Goal: Find specific page/section: Find specific page/section

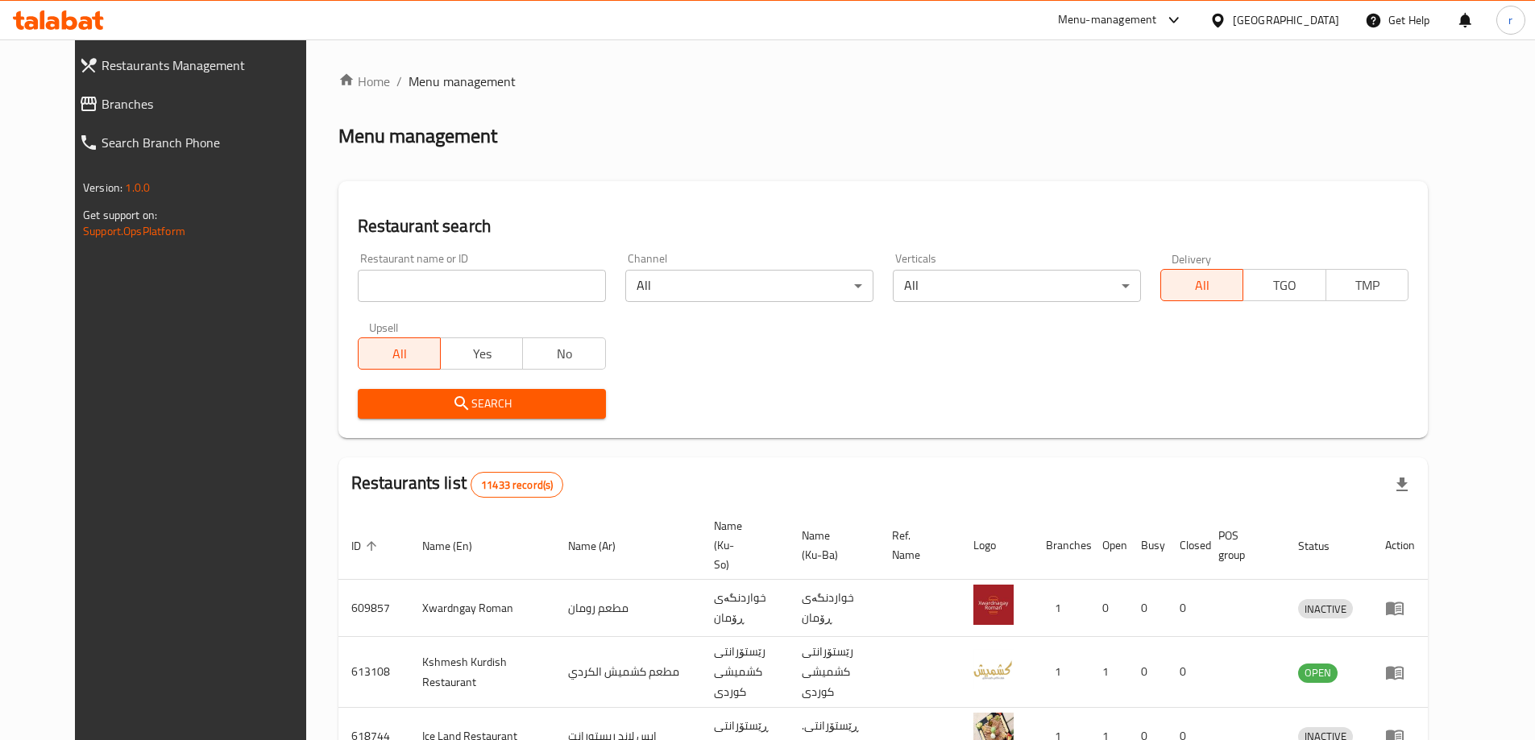
click at [400, 286] on input "search" at bounding box center [482, 286] width 248 height 32
click at [75, 15] on icon at bounding box center [58, 19] width 91 height 19
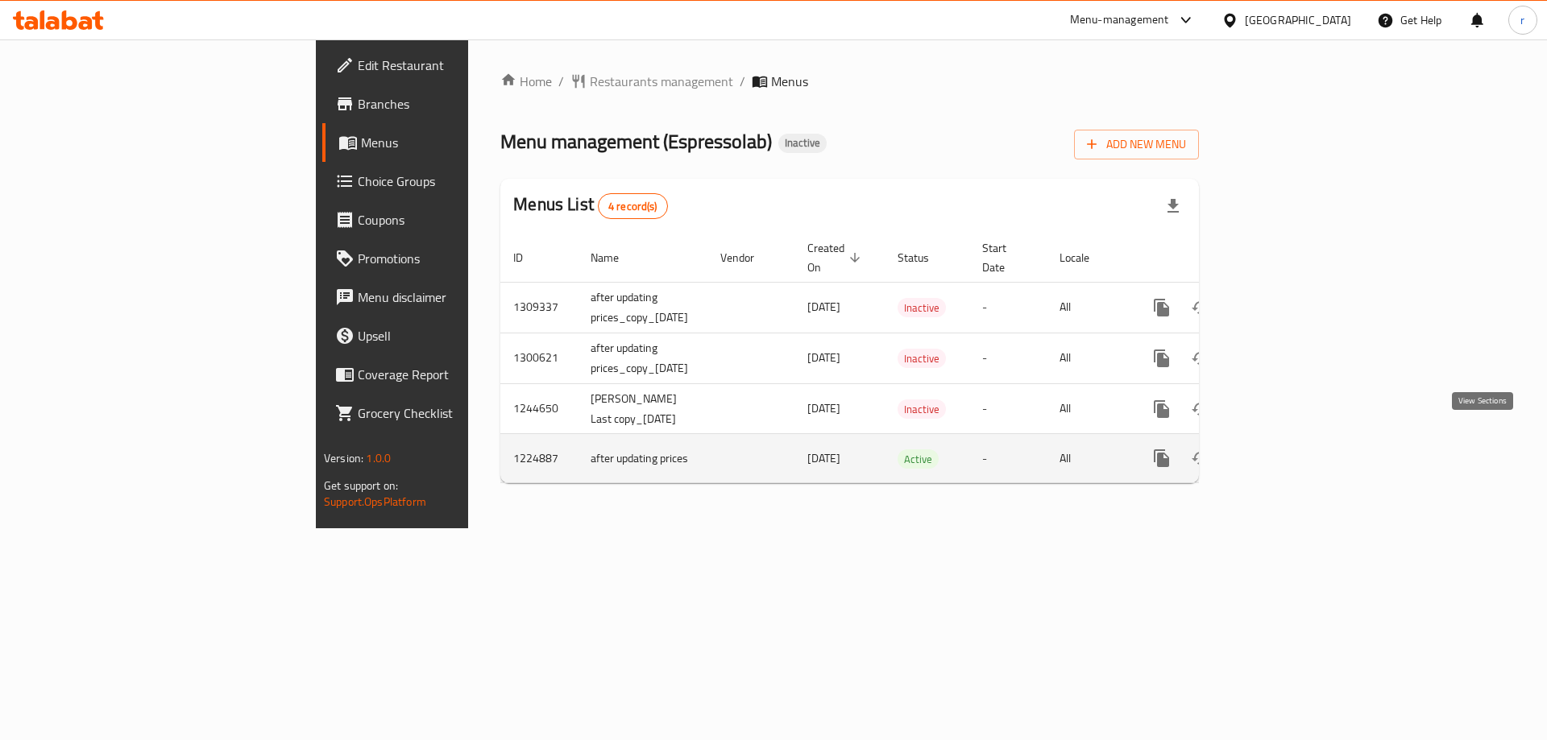
click at [1288, 449] on icon "enhanced table" at bounding box center [1277, 458] width 19 height 19
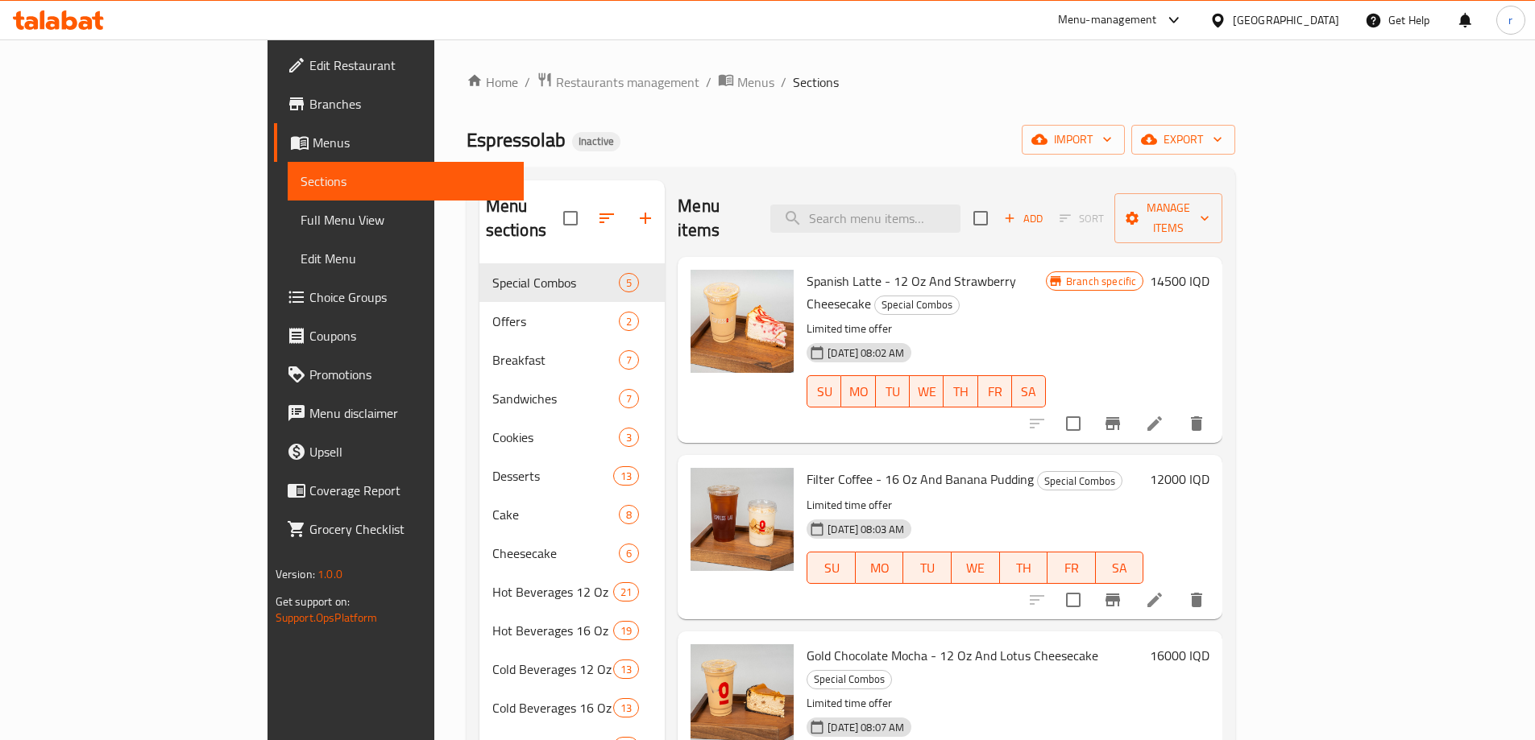
click at [301, 222] on span "Full Menu View" at bounding box center [406, 219] width 210 height 19
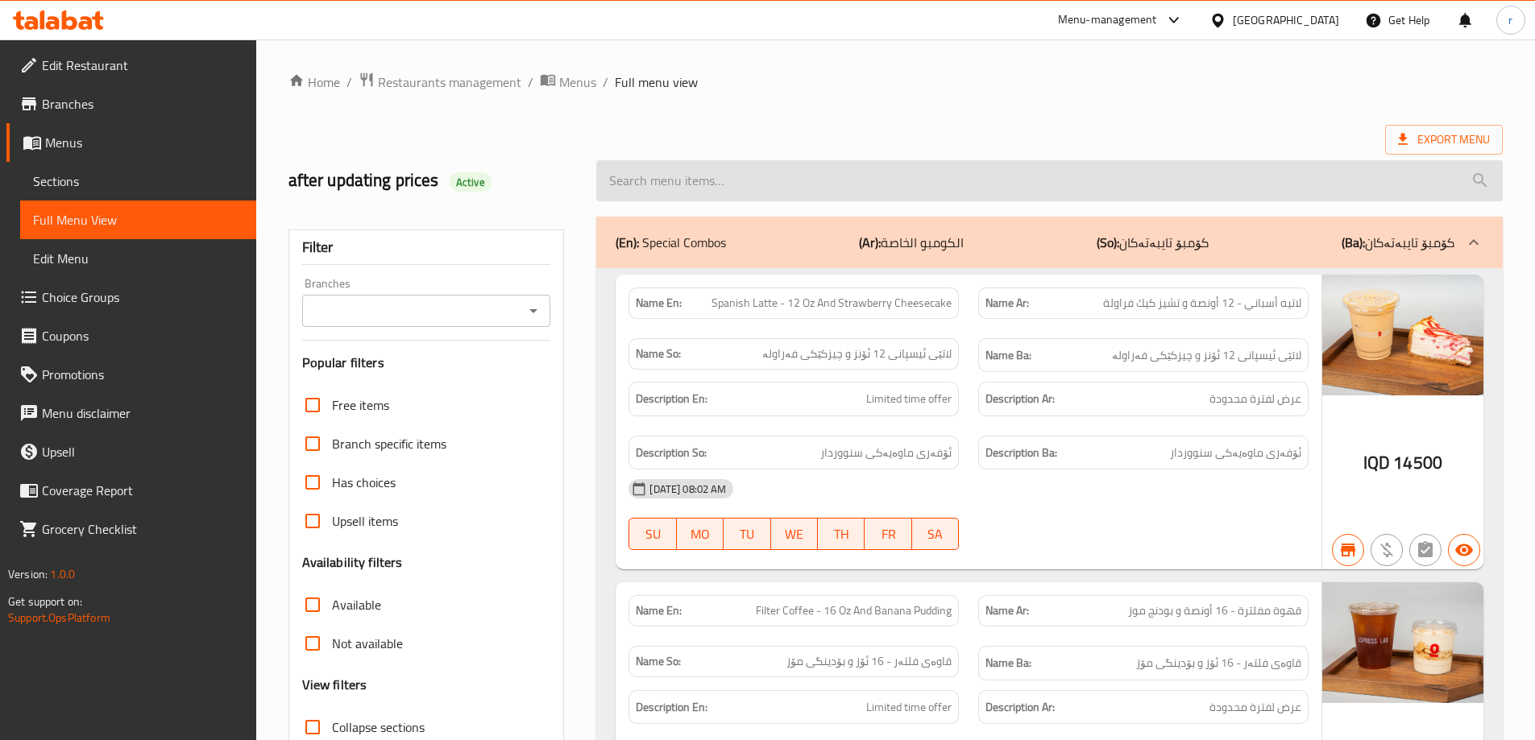
click at [676, 180] on input "search" at bounding box center [1049, 180] width 906 height 41
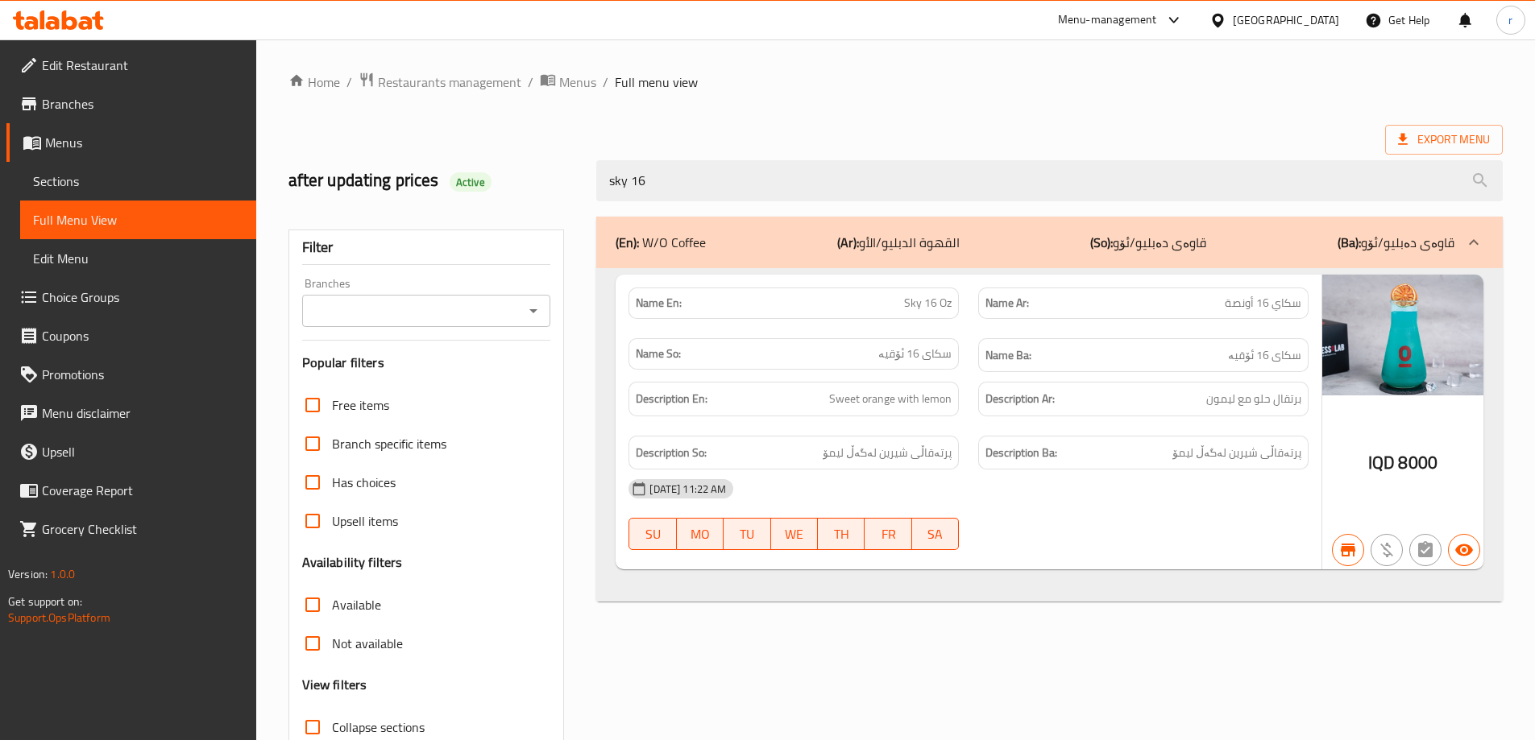
type input "sky 16"
click at [518, 313] on input "Branches" at bounding box center [413, 311] width 213 height 23
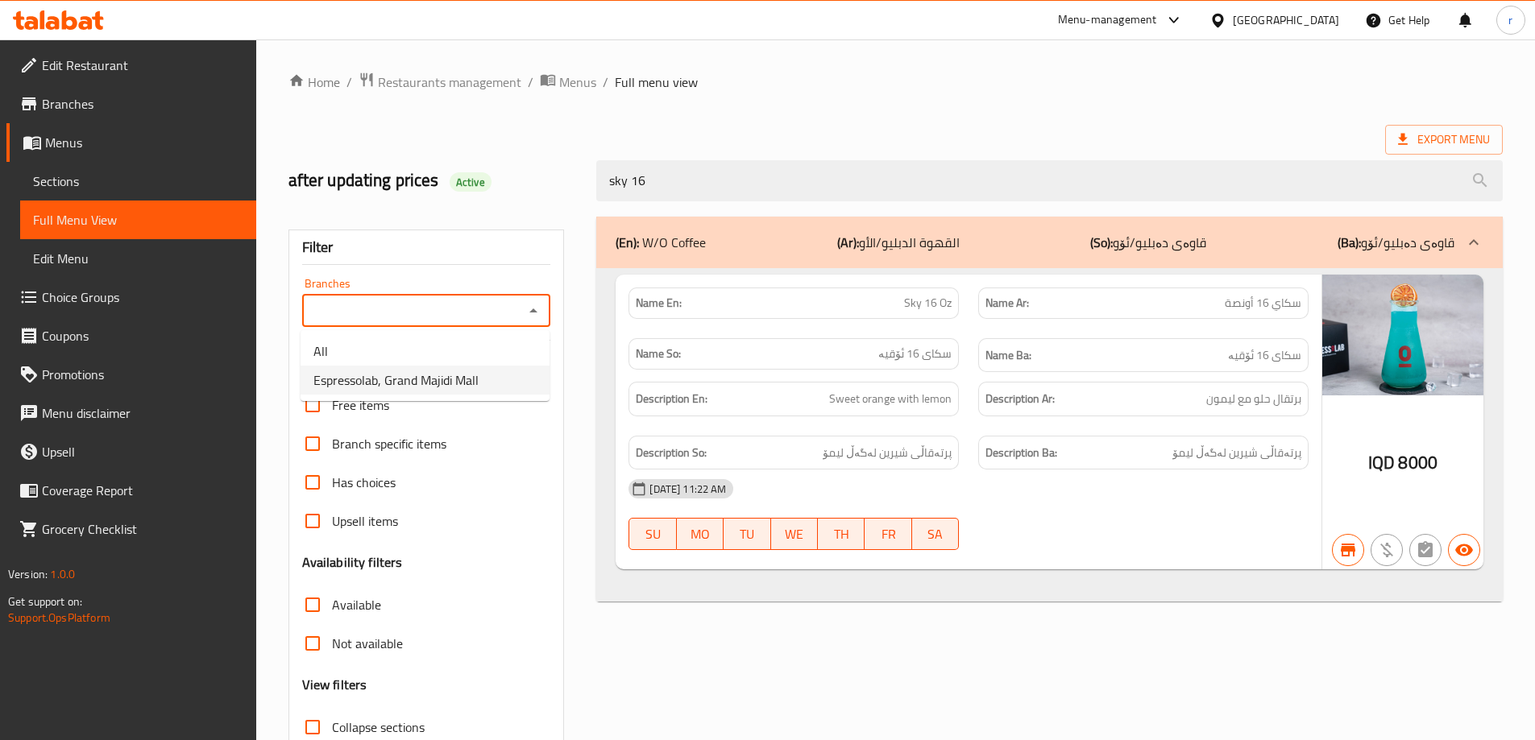
click at [472, 371] on span "Espressolab, Grand Majidi Mall" at bounding box center [395, 380] width 165 height 19
type input "Espressolab, Grand Majidi Mall"
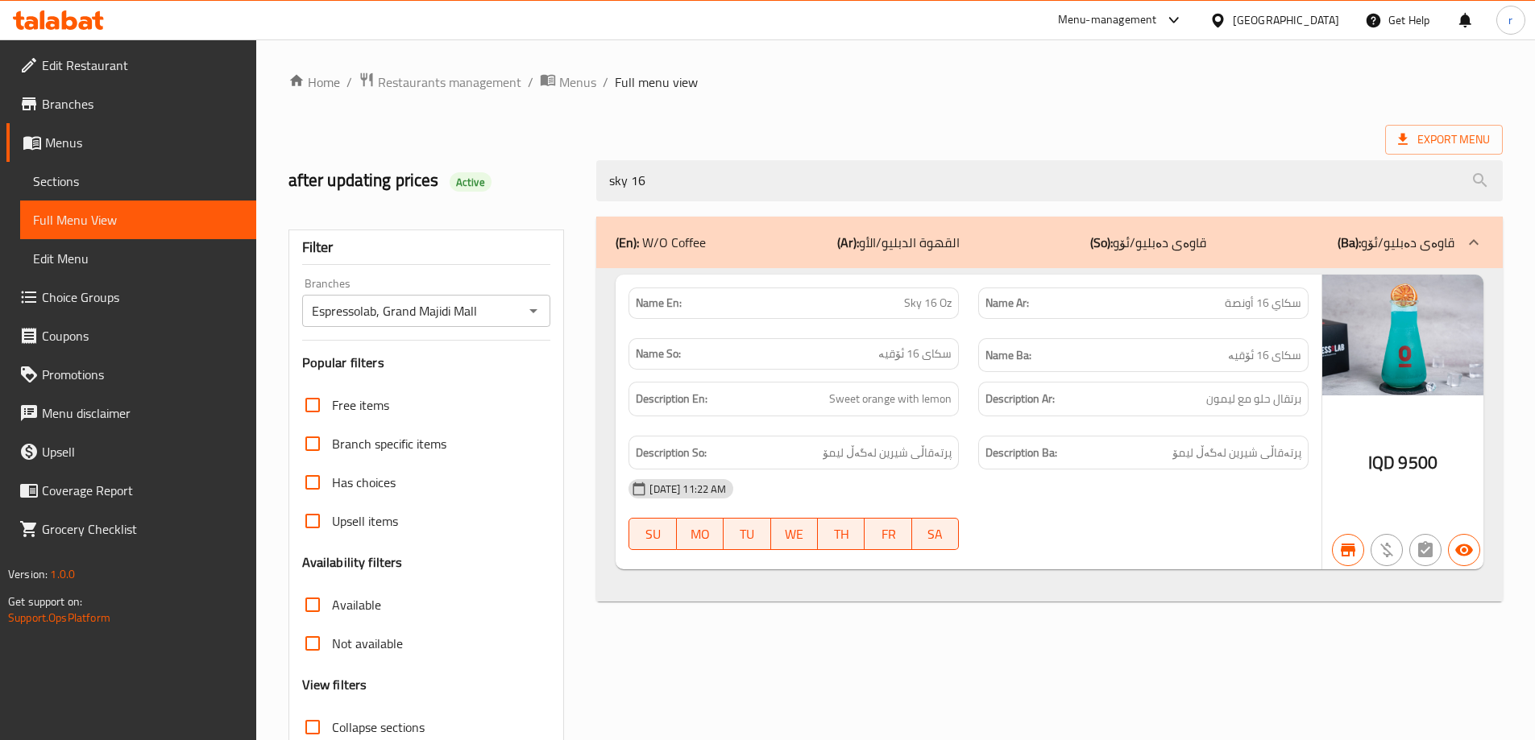
click at [919, 82] on ol "Home / Restaurants management / Menus / Full menu view" at bounding box center [895, 82] width 1214 height 21
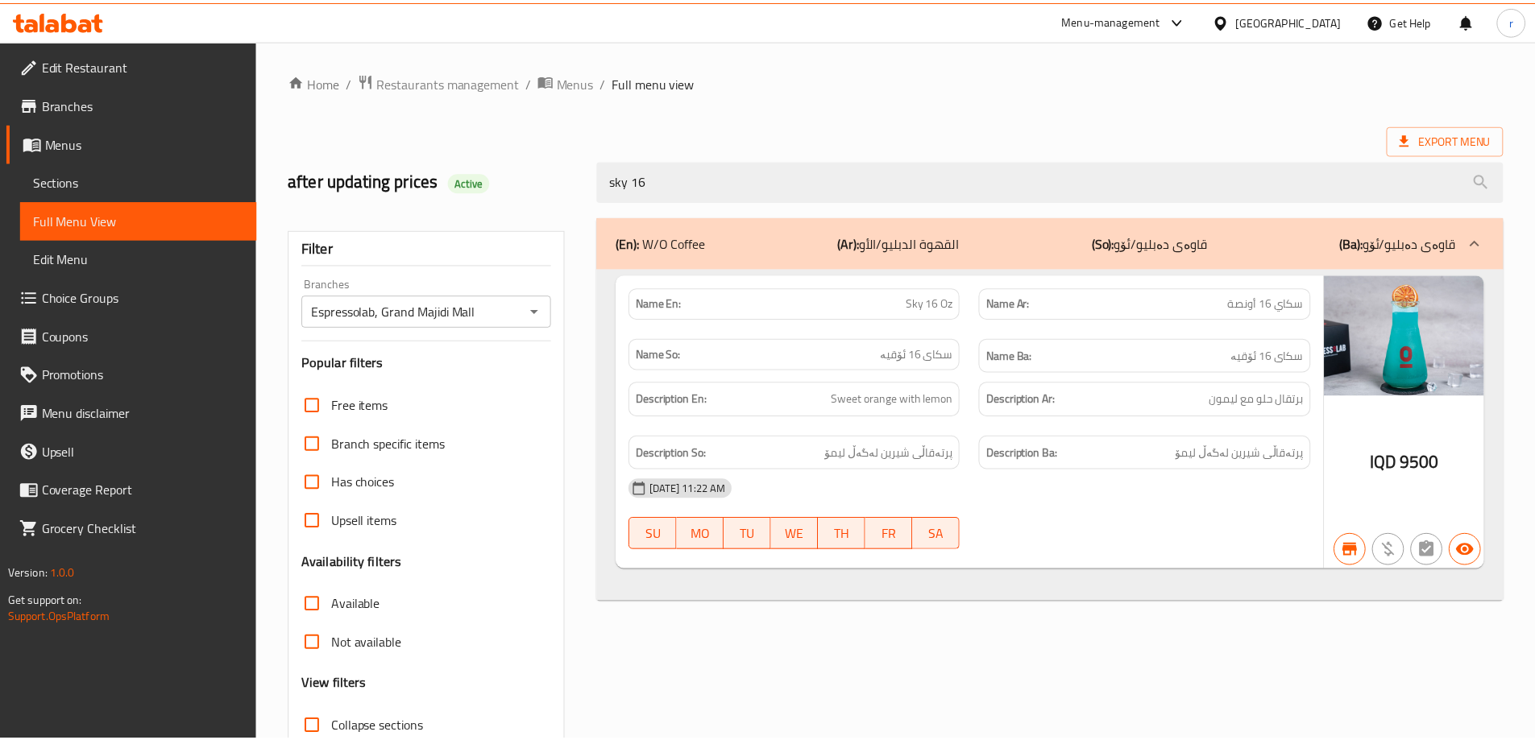
scroll to position [117, 0]
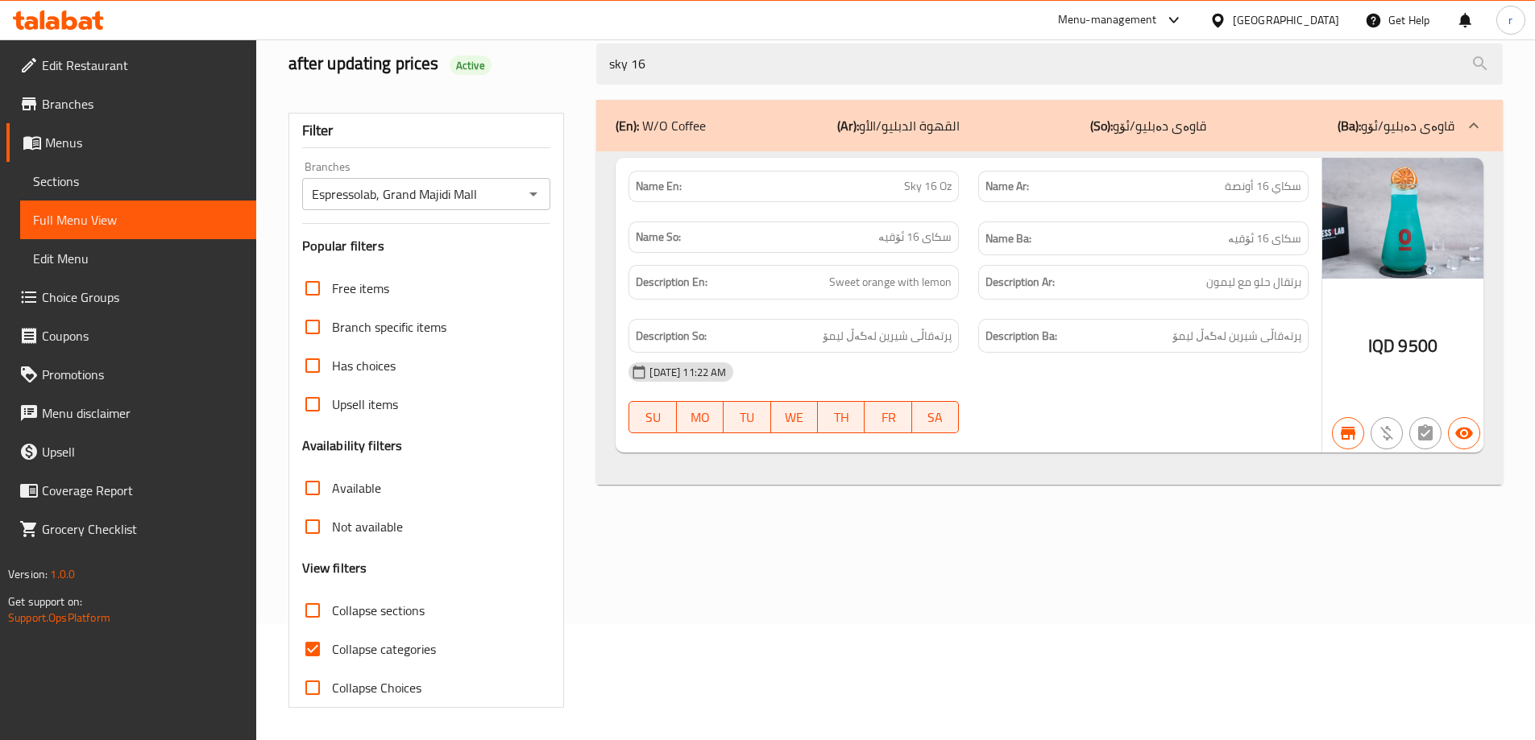
click at [92, 31] on div at bounding box center [58, 20] width 117 height 32
click at [92, 23] on icon at bounding box center [86, 23] width 14 height 14
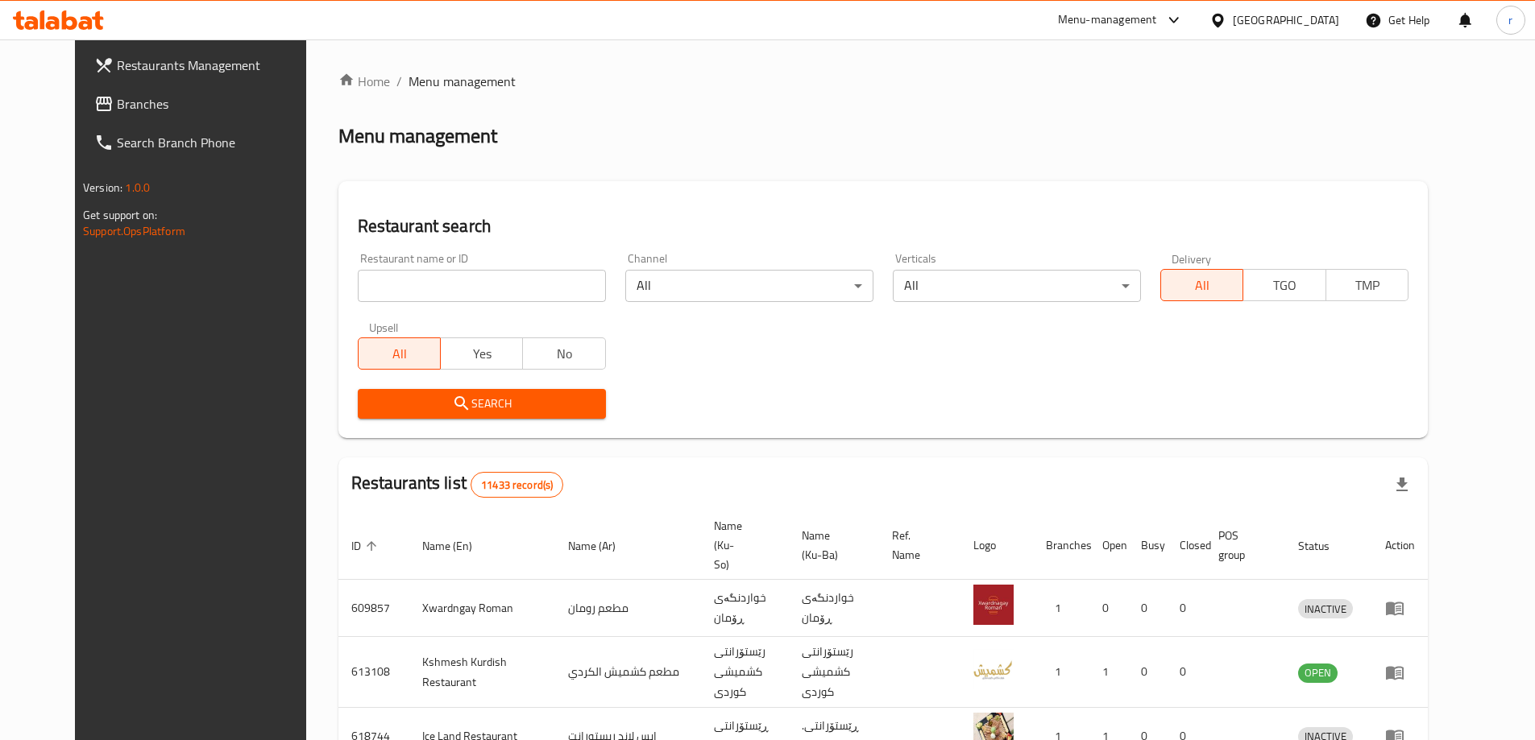
click at [429, 284] on input "search" at bounding box center [482, 286] width 248 height 32
paste input "341462256"
click at [436, 287] on input "341462256" at bounding box center [482, 286] width 248 height 32
paste input "Turath AL Mandi Restaurants"
click at [454, 404] on icon "submit" at bounding box center [461, 403] width 14 height 14
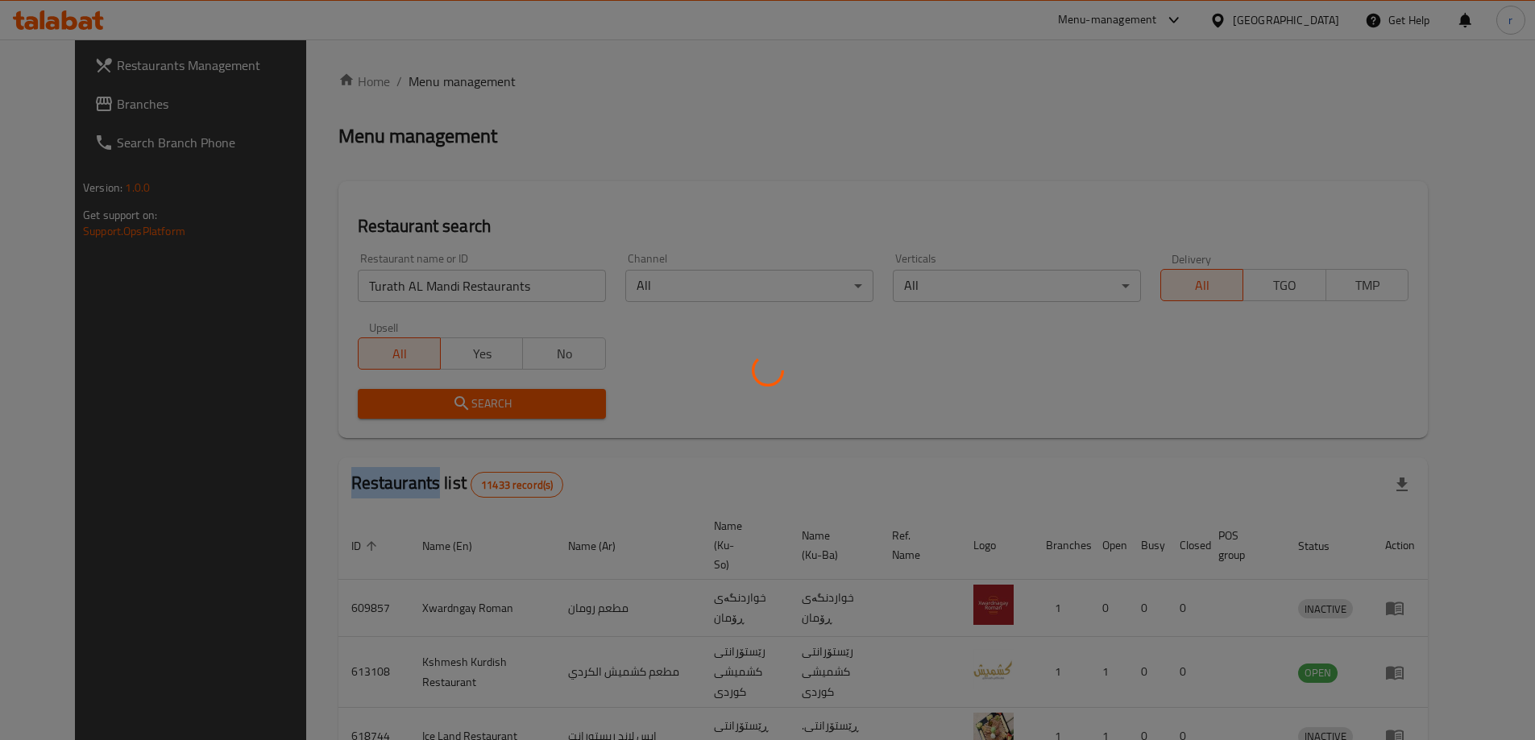
drag, startPoint x: 421, startPoint y: 404, endPoint x: 440, endPoint y: 403, distance: 18.6
click at [422, 404] on div at bounding box center [767, 370] width 1535 height 740
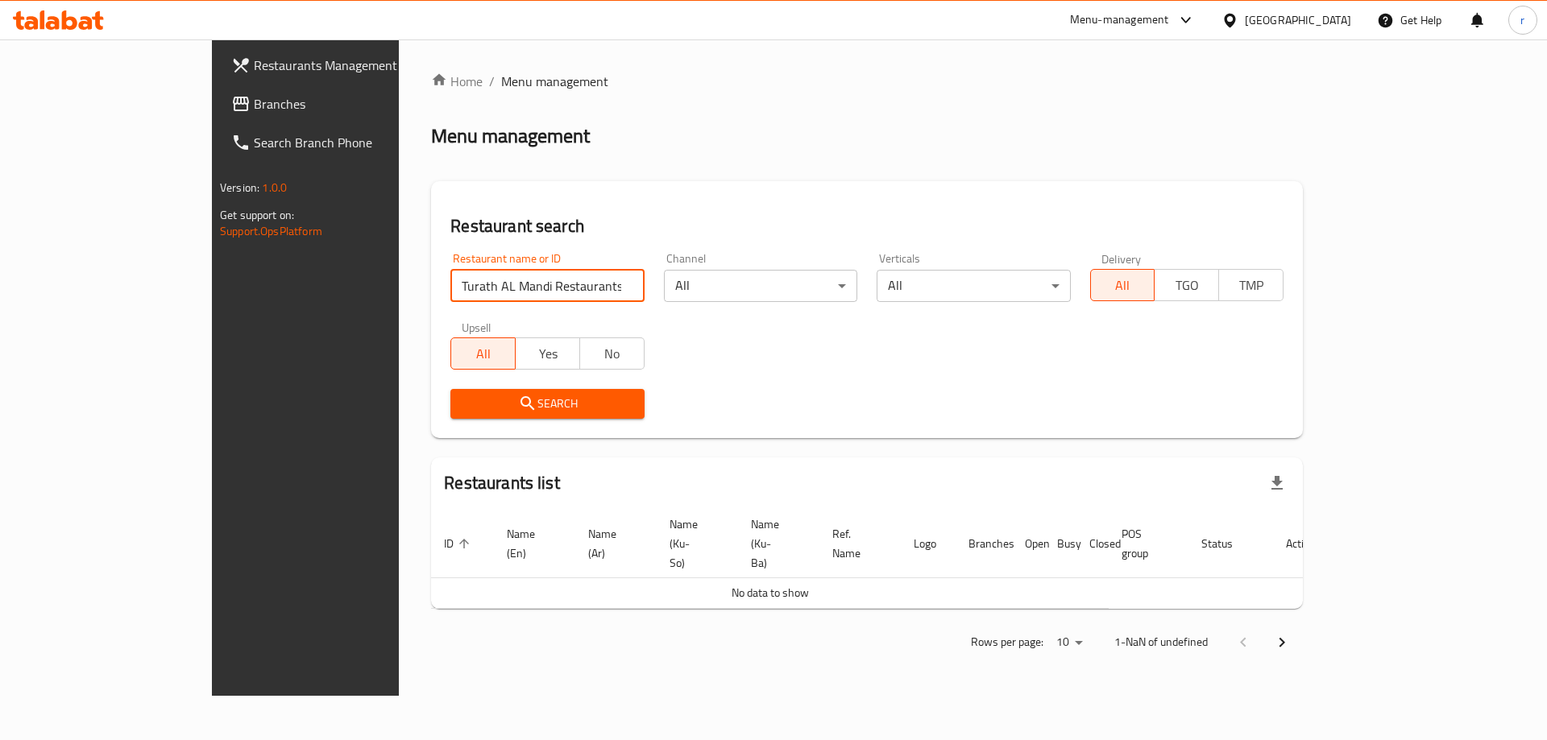
click at [491, 276] on input "Turath AL Mandi Restaurants" at bounding box center [546, 286] width 193 height 32
type input "Turath AL Mandi"
click button "Search" at bounding box center [546, 404] width 193 height 30
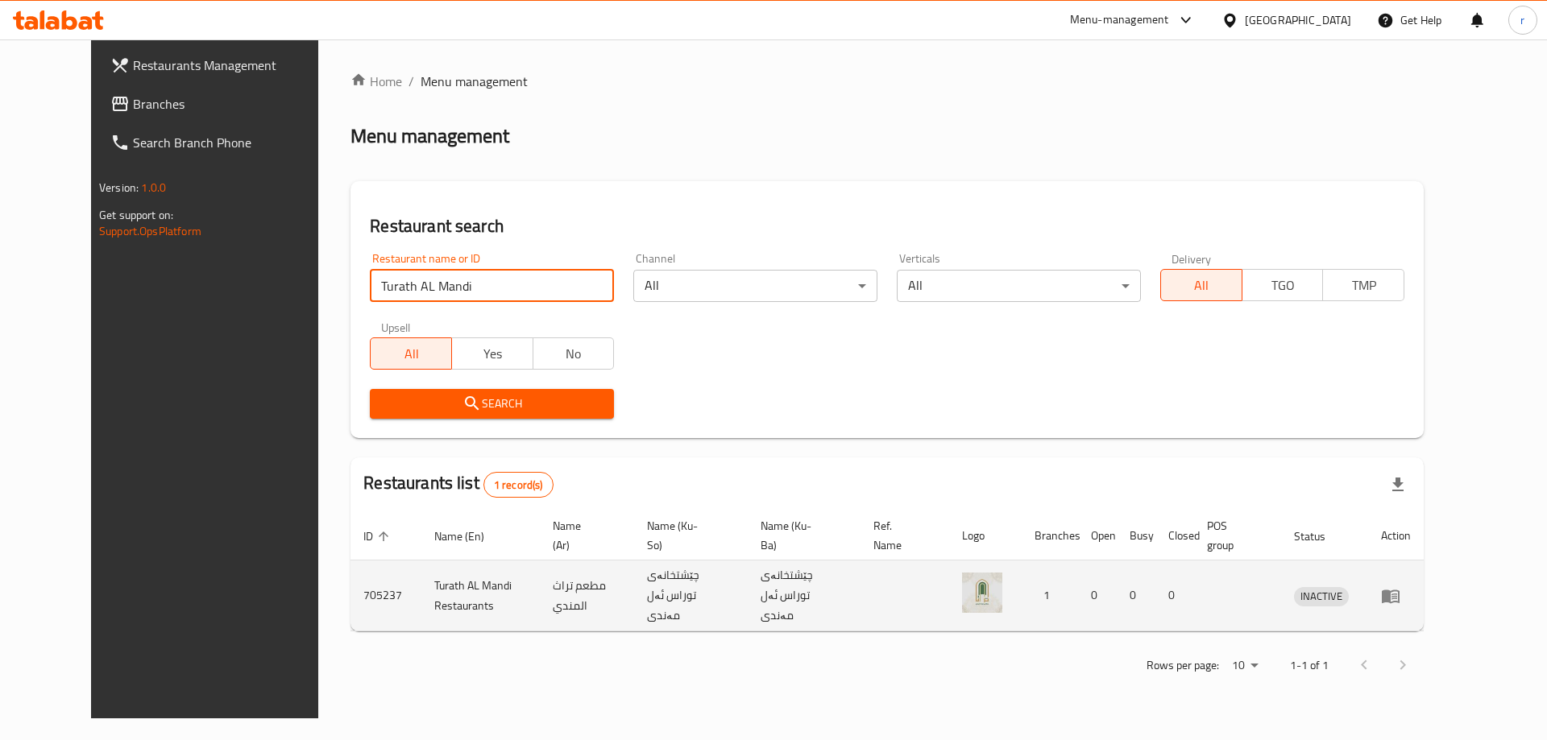
click at [1424, 589] on td "enhanced table" at bounding box center [1396, 596] width 56 height 71
click at [1400, 591] on icon "enhanced table" at bounding box center [1391, 597] width 18 height 14
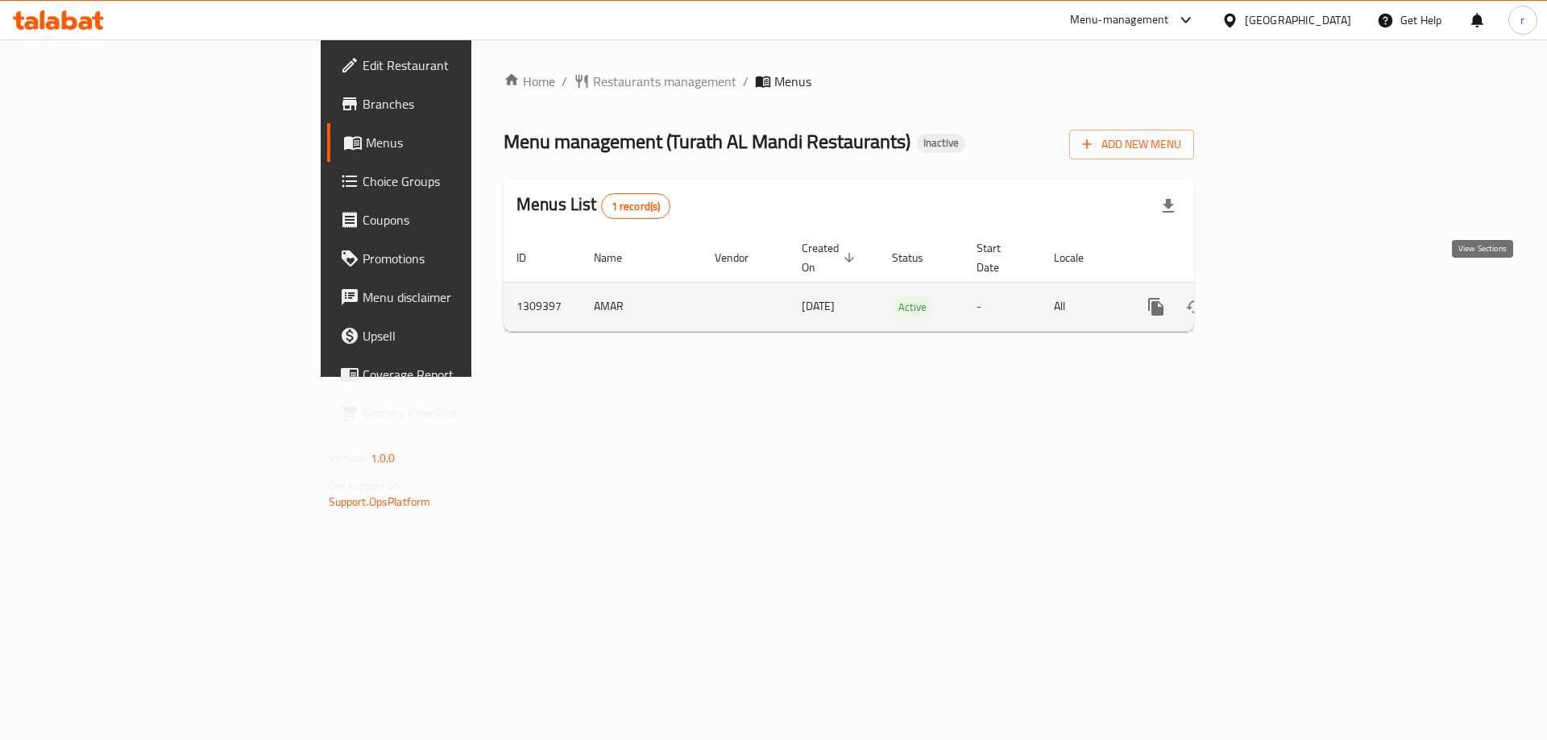
click at [1282, 298] on icon "enhanced table" at bounding box center [1272, 306] width 19 height 19
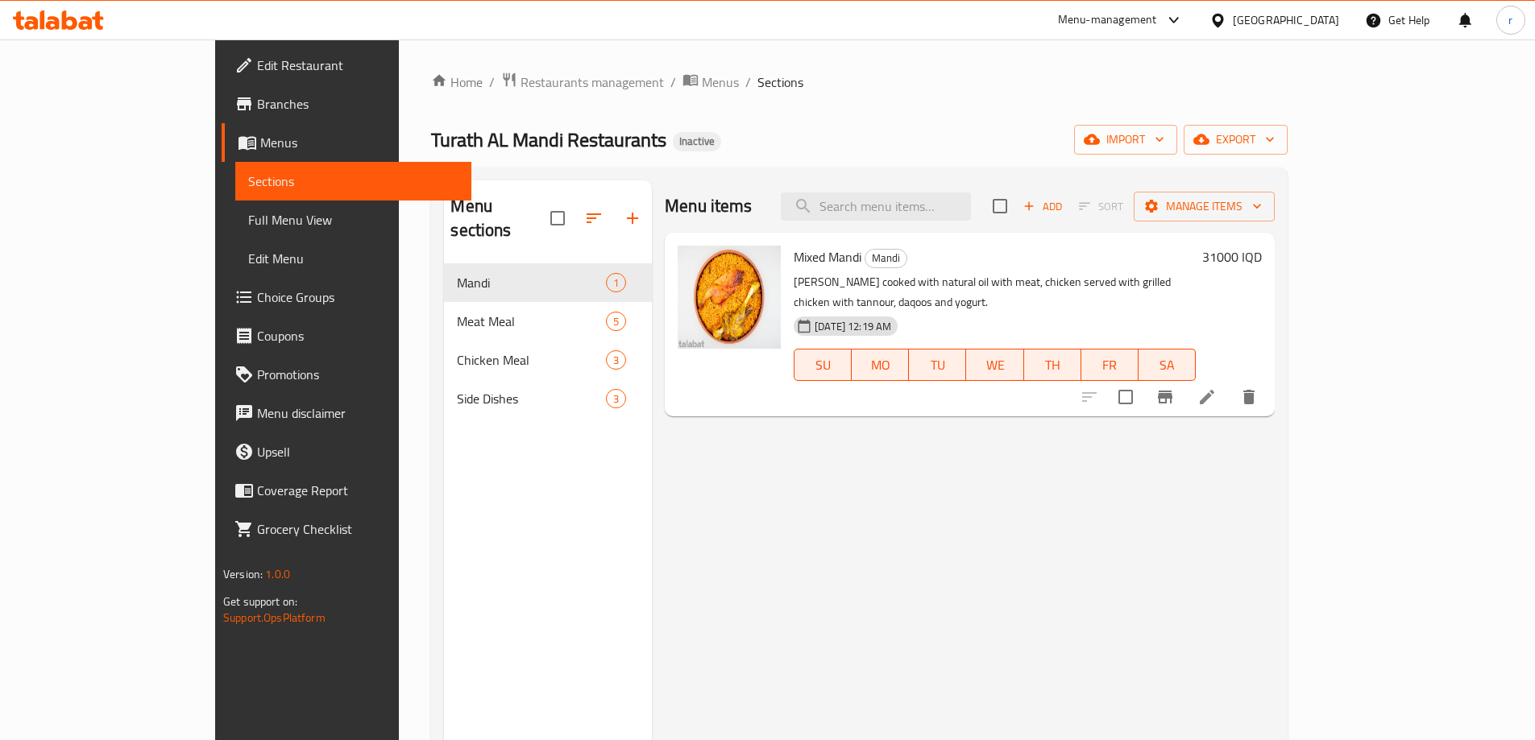
click at [248, 223] on span "Full Menu View" at bounding box center [353, 219] width 210 height 19
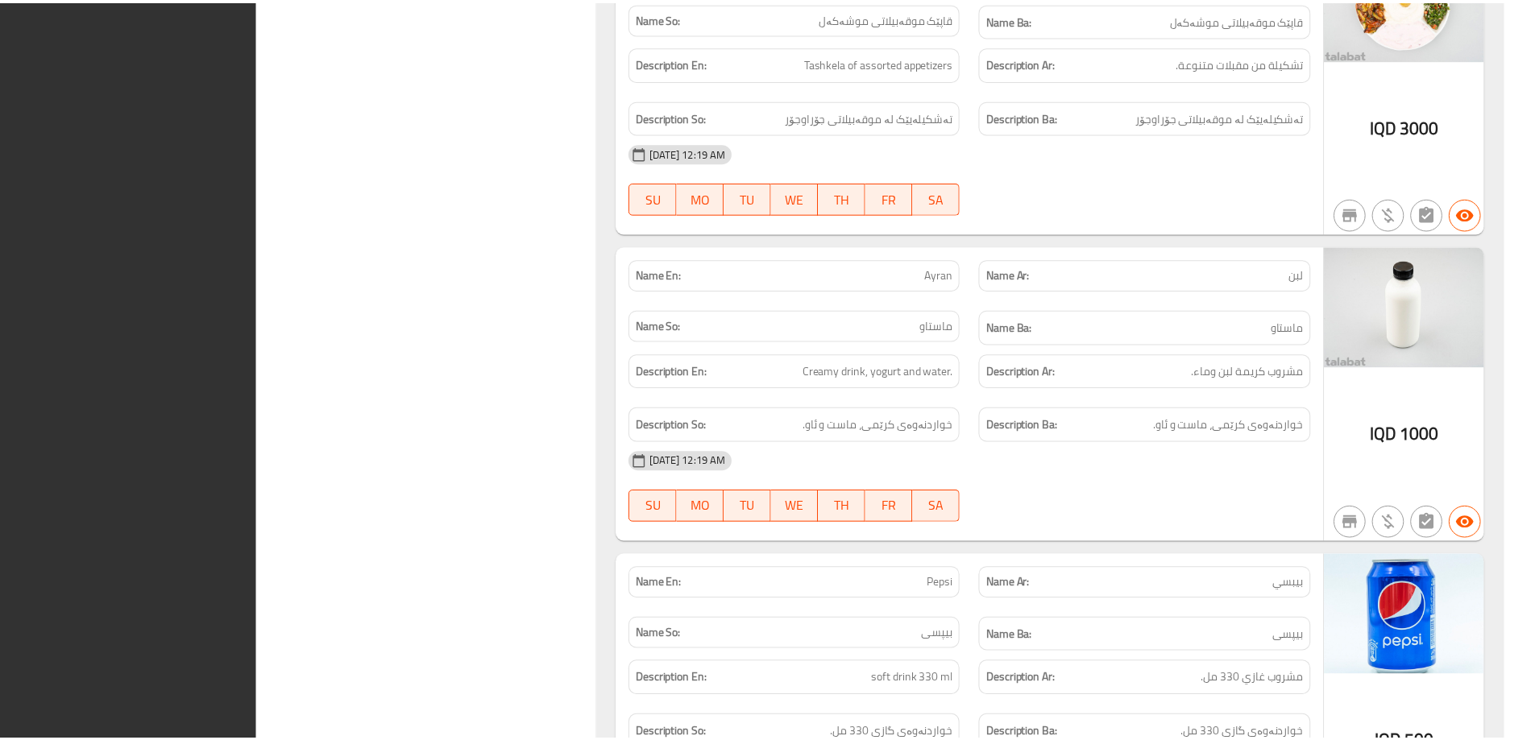
scroll to position [4184, 0]
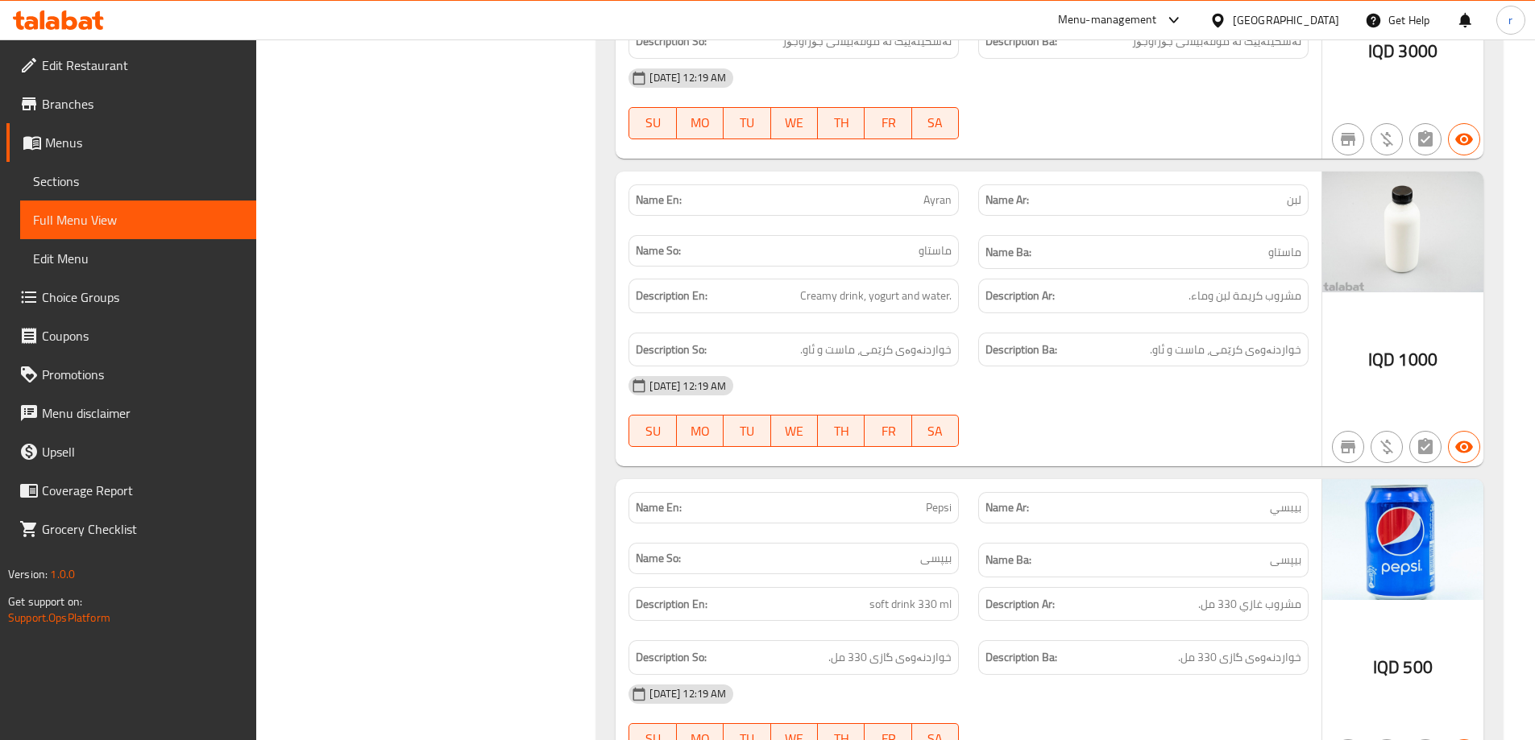
click at [83, 68] on span "Edit Restaurant" at bounding box center [142, 65] width 201 height 19
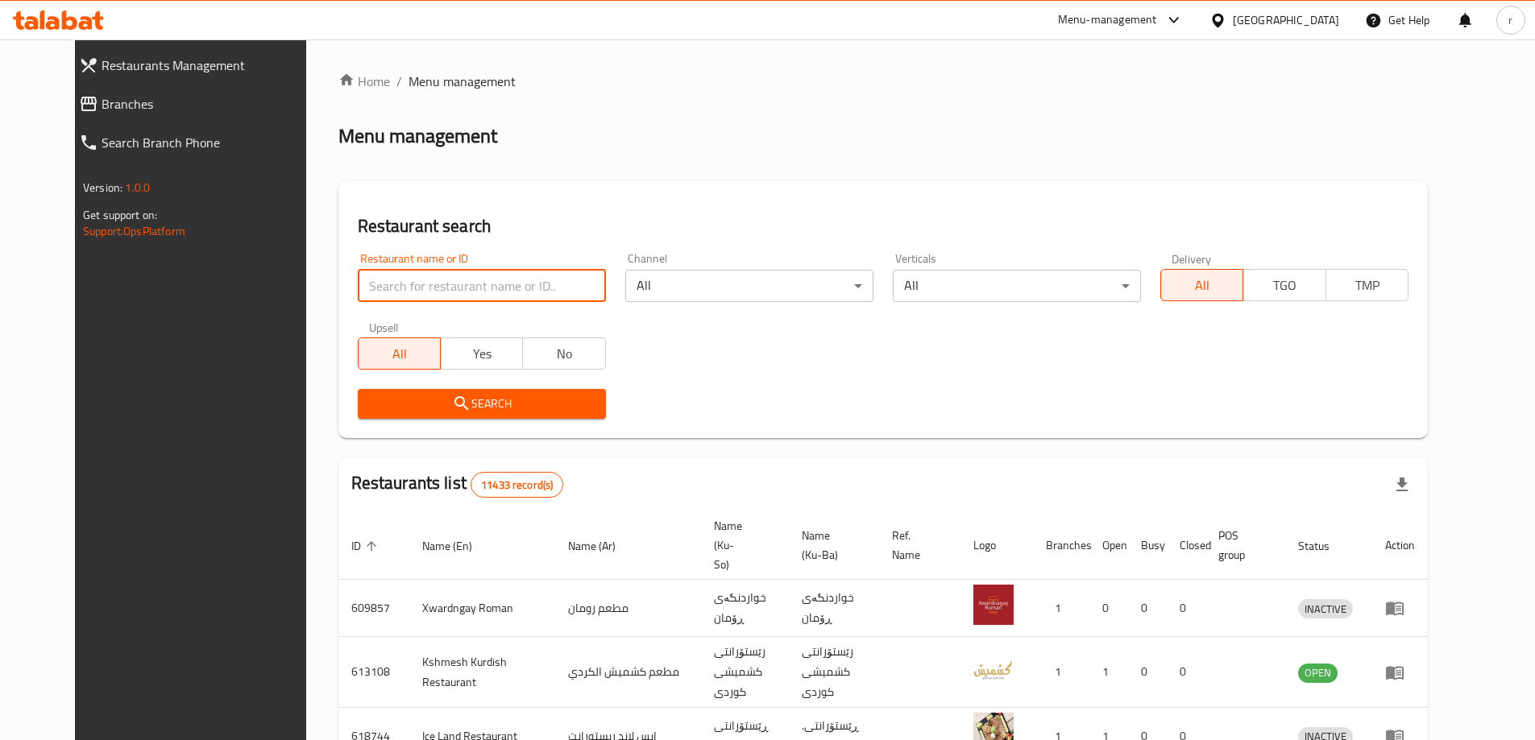
click at [486, 282] on input "search" at bounding box center [482, 286] width 248 height 32
paste input "Maskuf Barakat Al Zahra"
type input "Maskuf Barakat Al Zahra"
click at [499, 384] on div "Search" at bounding box center [482, 404] width 268 height 49
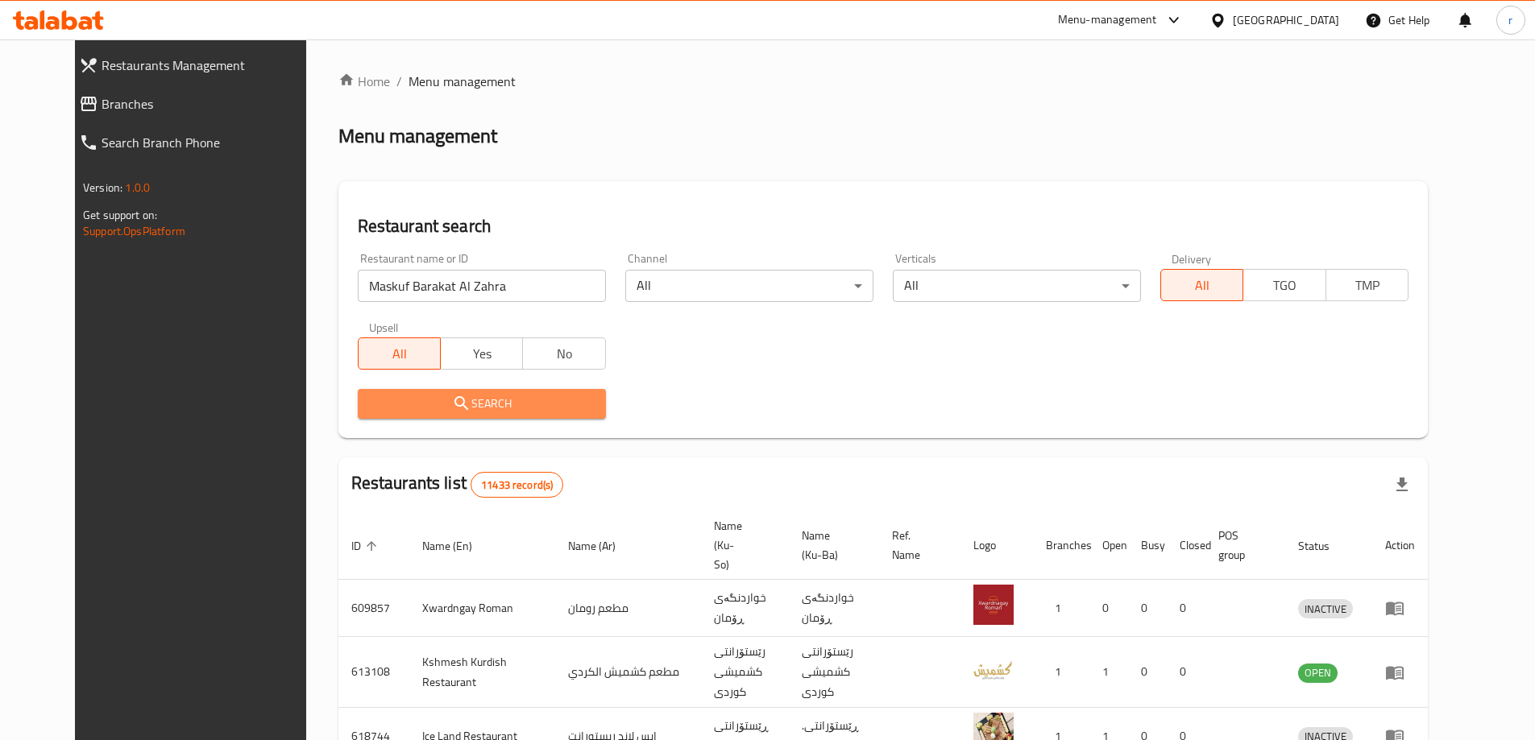
click at [503, 389] on button "Search" at bounding box center [482, 404] width 248 height 30
click at [503, 389] on div at bounding box center [767, 370] width 1535 height 740
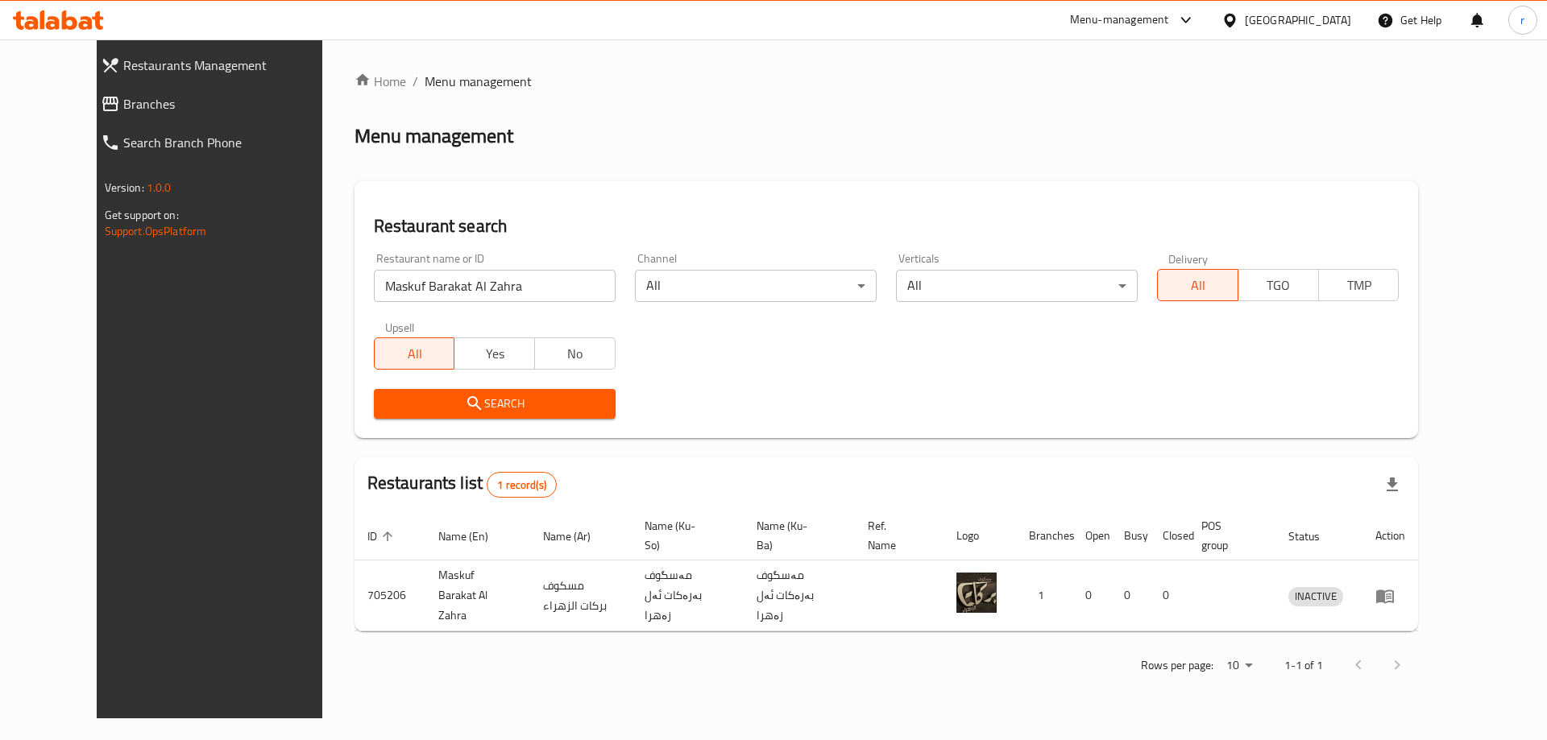
drag, startPoint x: 849, startPoint y: 363, endPoint x: 959, endPoint y: 417, distance: 122.2
click at [853, 363] on div "Restaurant name or ID Maskuf Barakat Al Zahra Restaurant name or ID Channel All…" at bounding box center [886, 335] width 1045 height 185
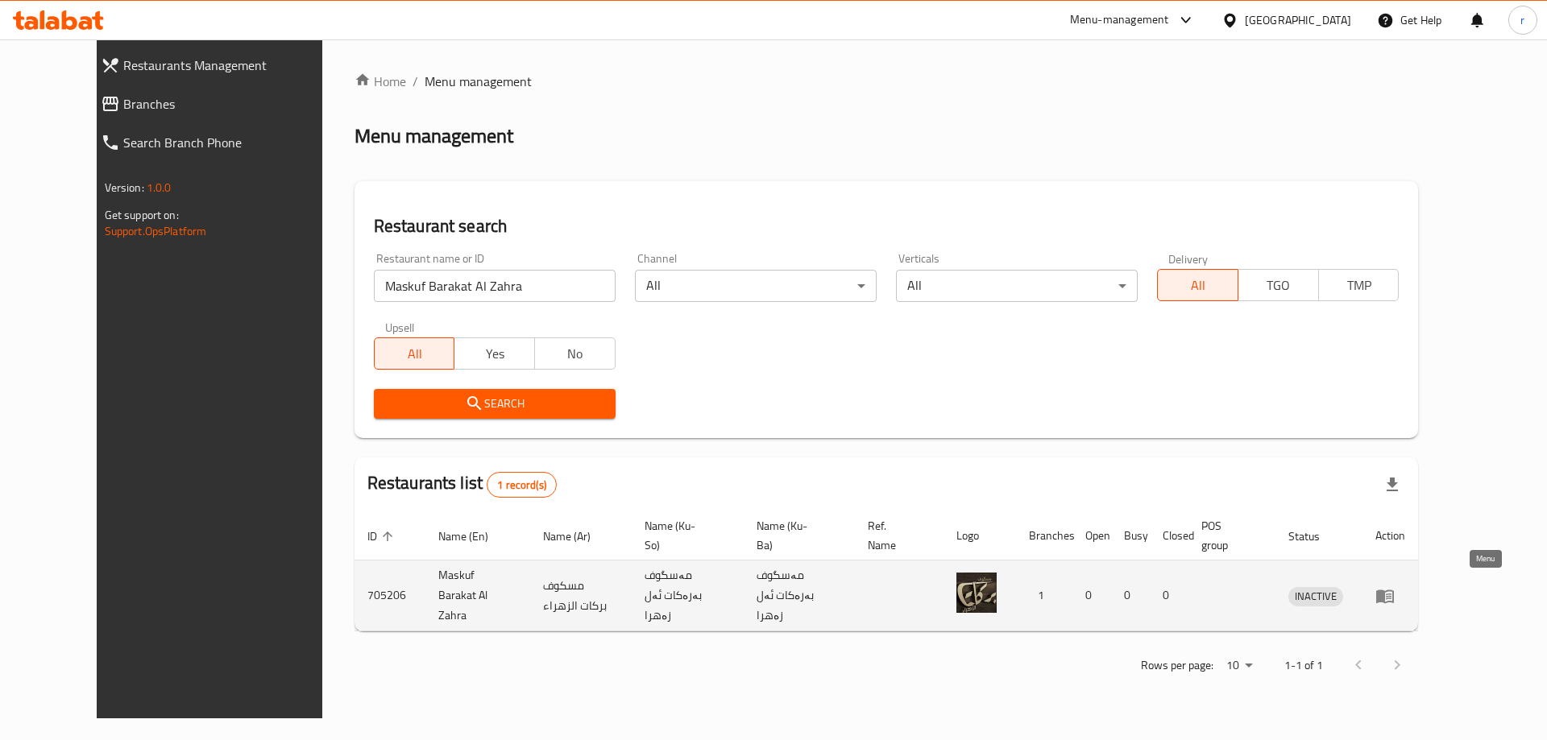
click at [1395, 593] on icon "enhanced table" at bounding box center [1384, 596] width 19 height 19
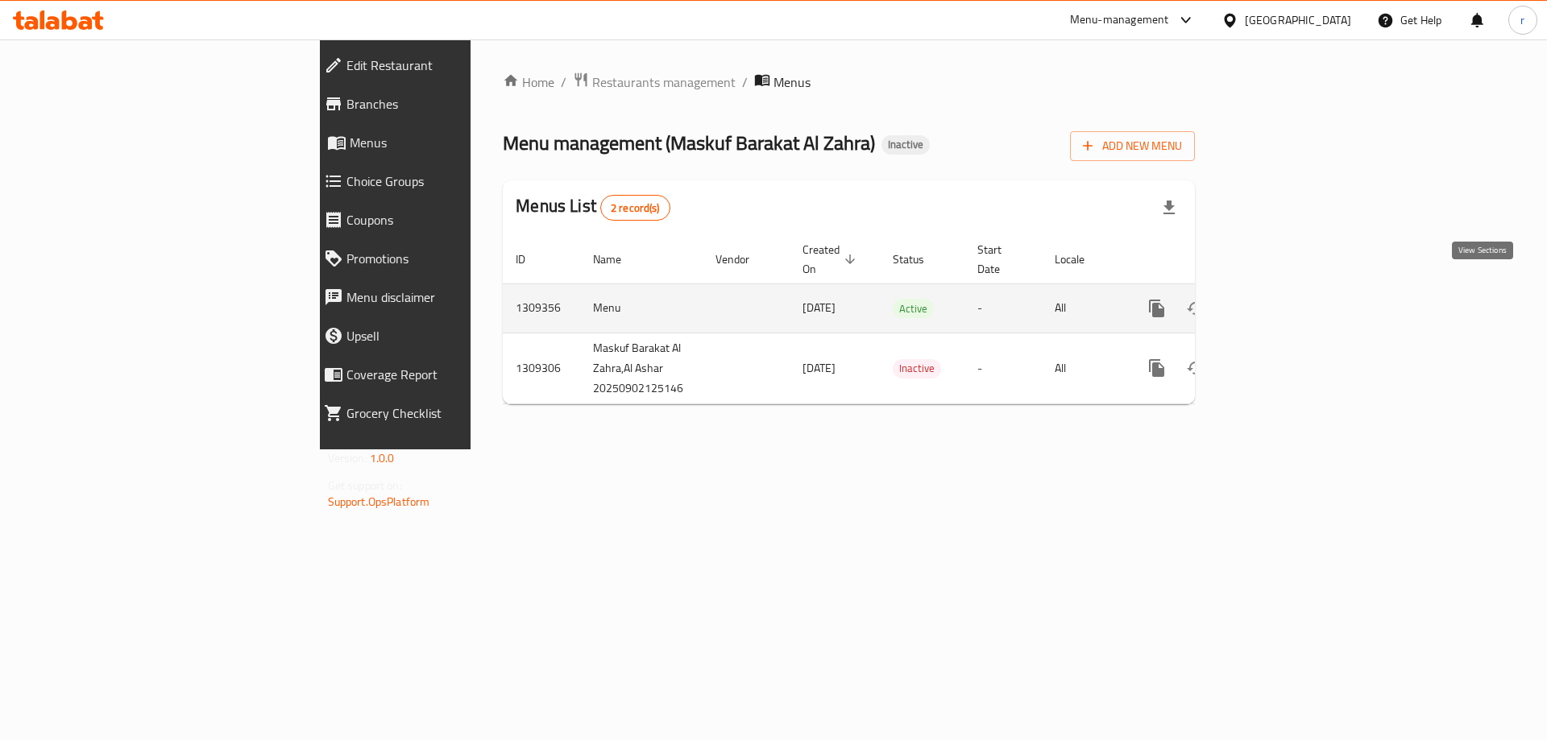
click at [1283, 299] on icon "enhanced table" at bounding box center [1272, 308] width 19 height 19
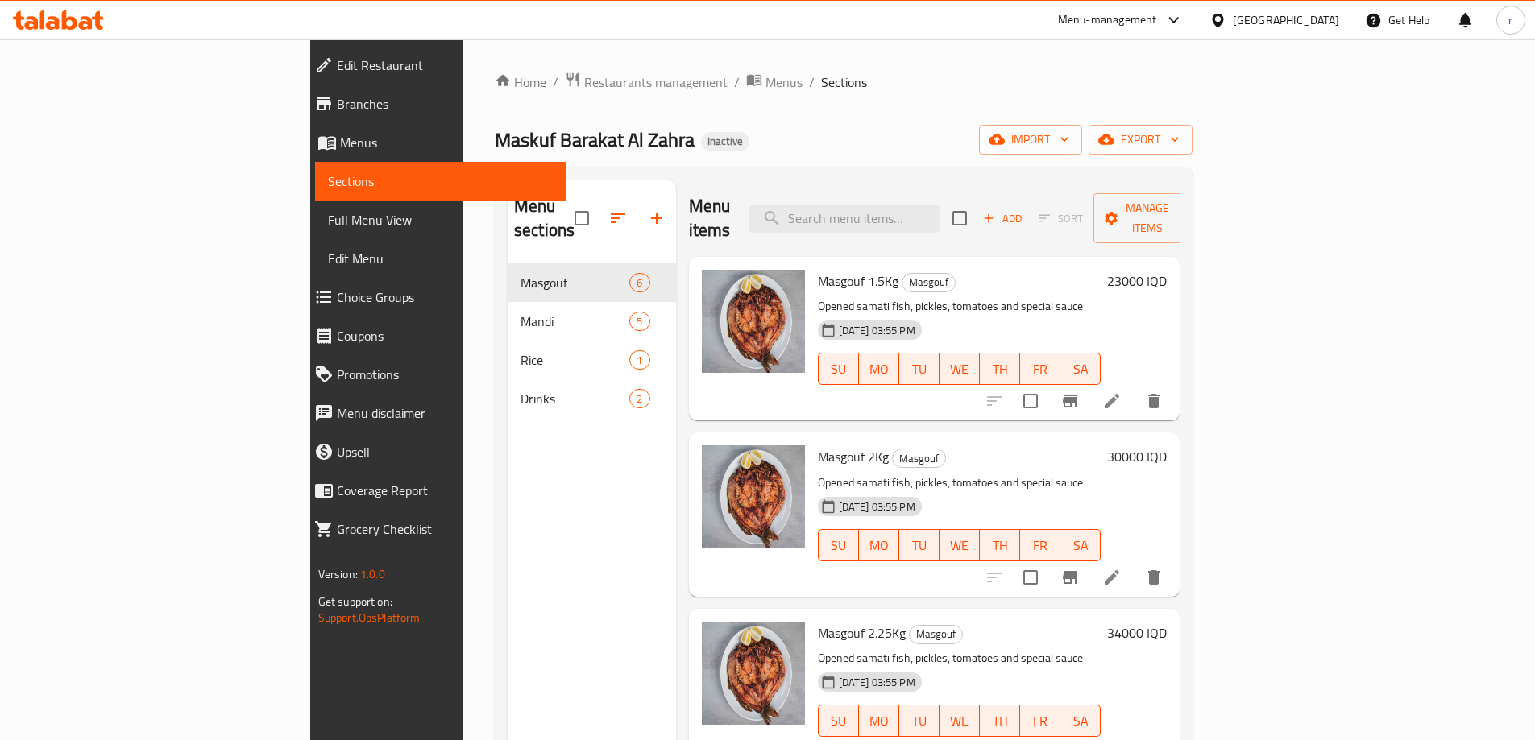
click at [315, 232] on link "Full Menu View" at bounding box center [440, 220] width 251 height 39
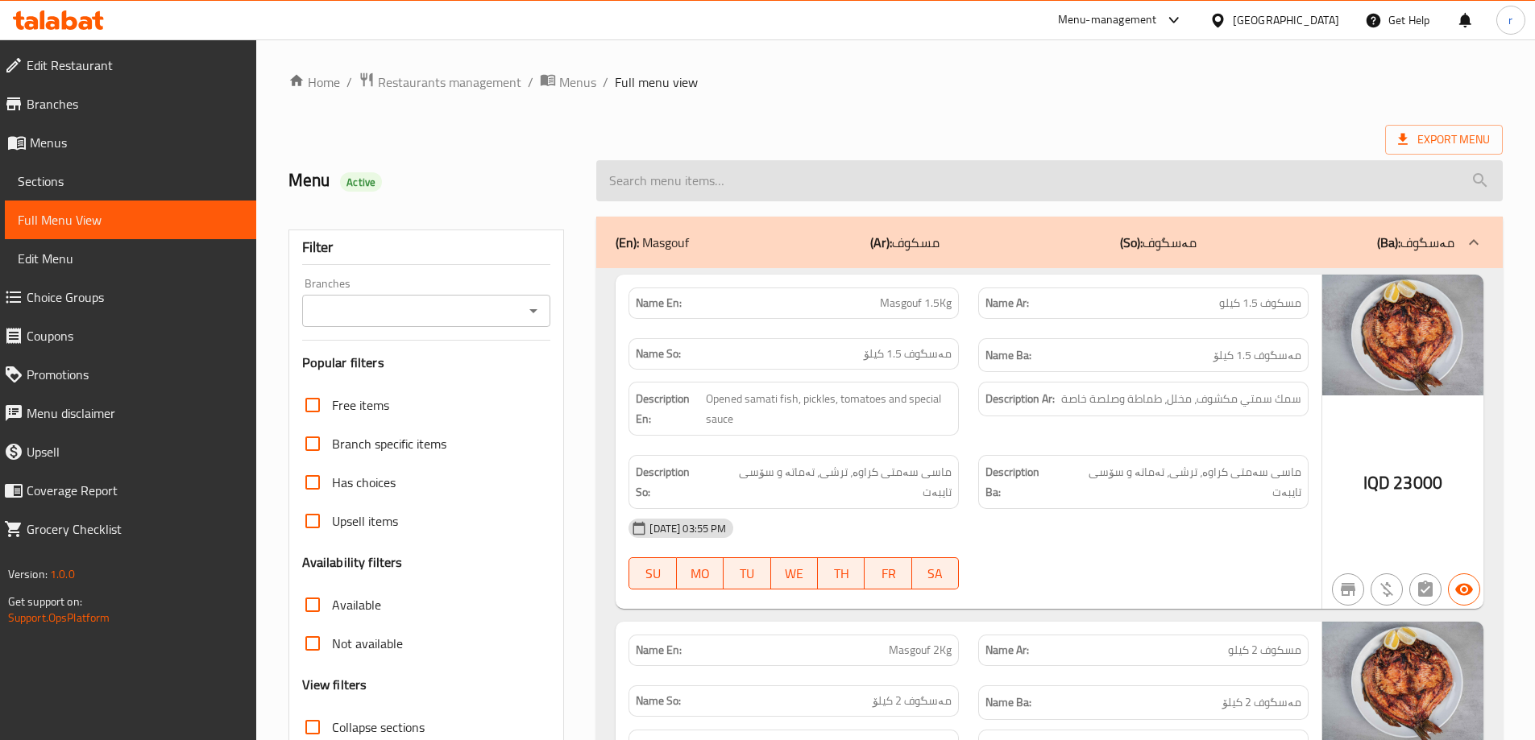
click at [708, 195] on input "search" at bounding box center [1049, 180] width 906 height 41
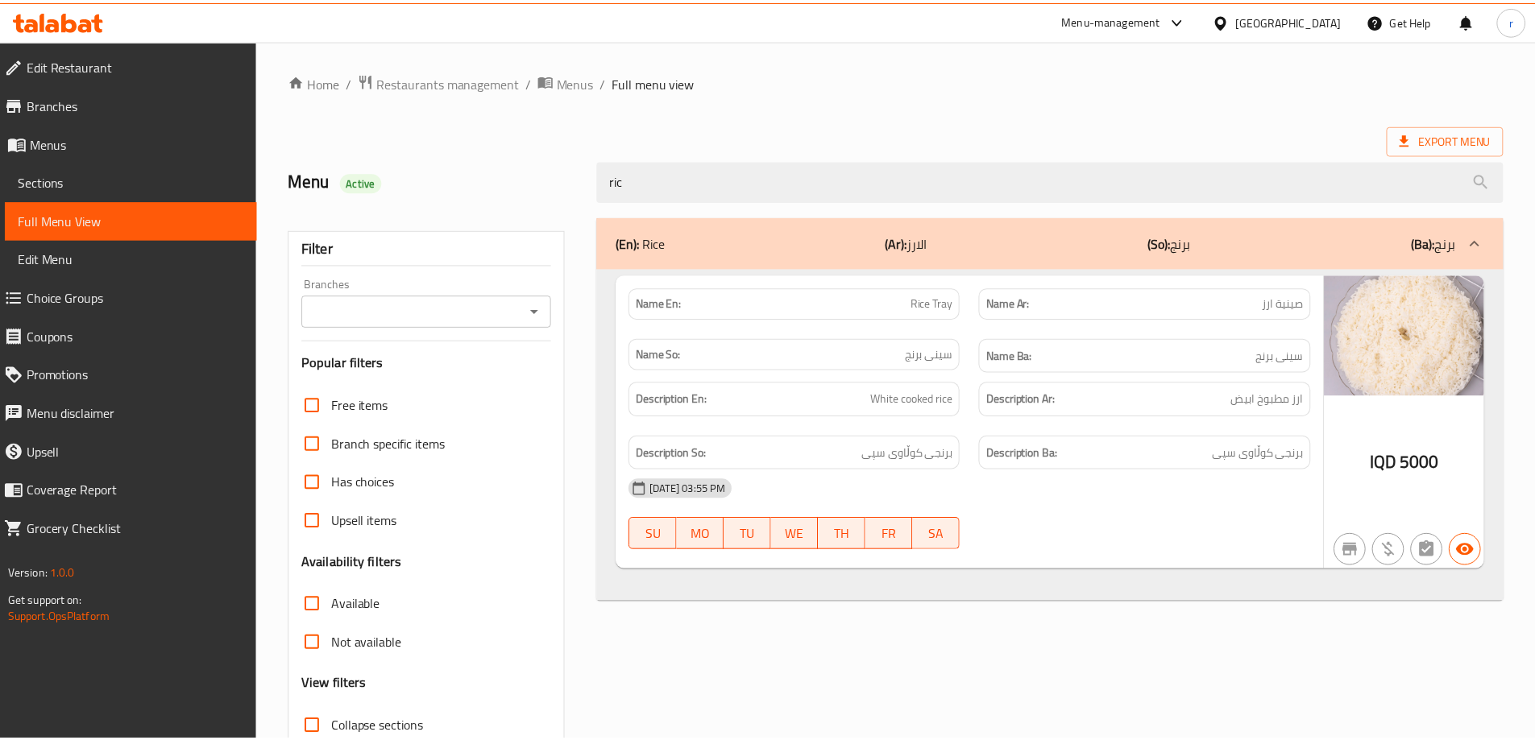
scroll to position [117, 0]
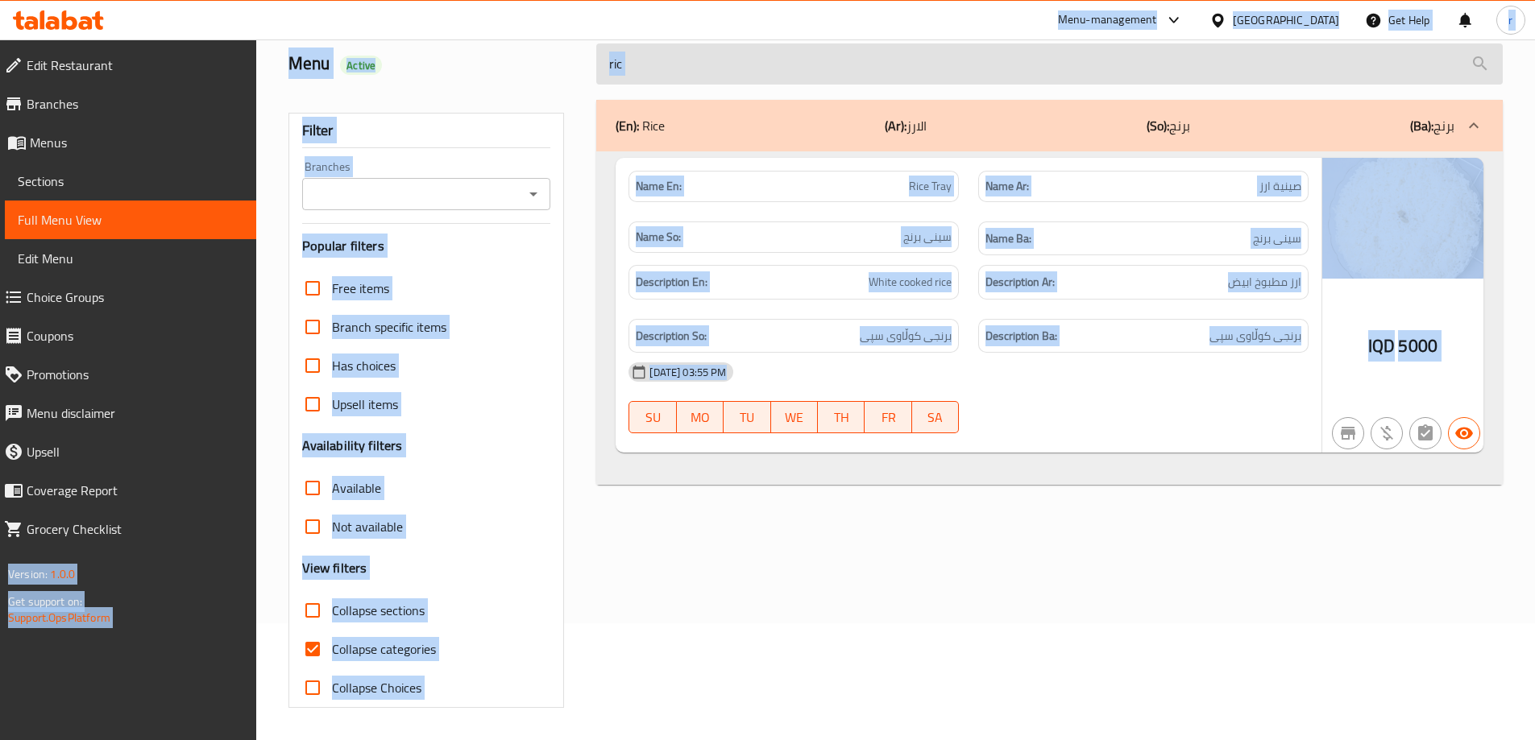
click at [679, 65] on input "ric" at bounding box center [1049, 64] width 906 height 41
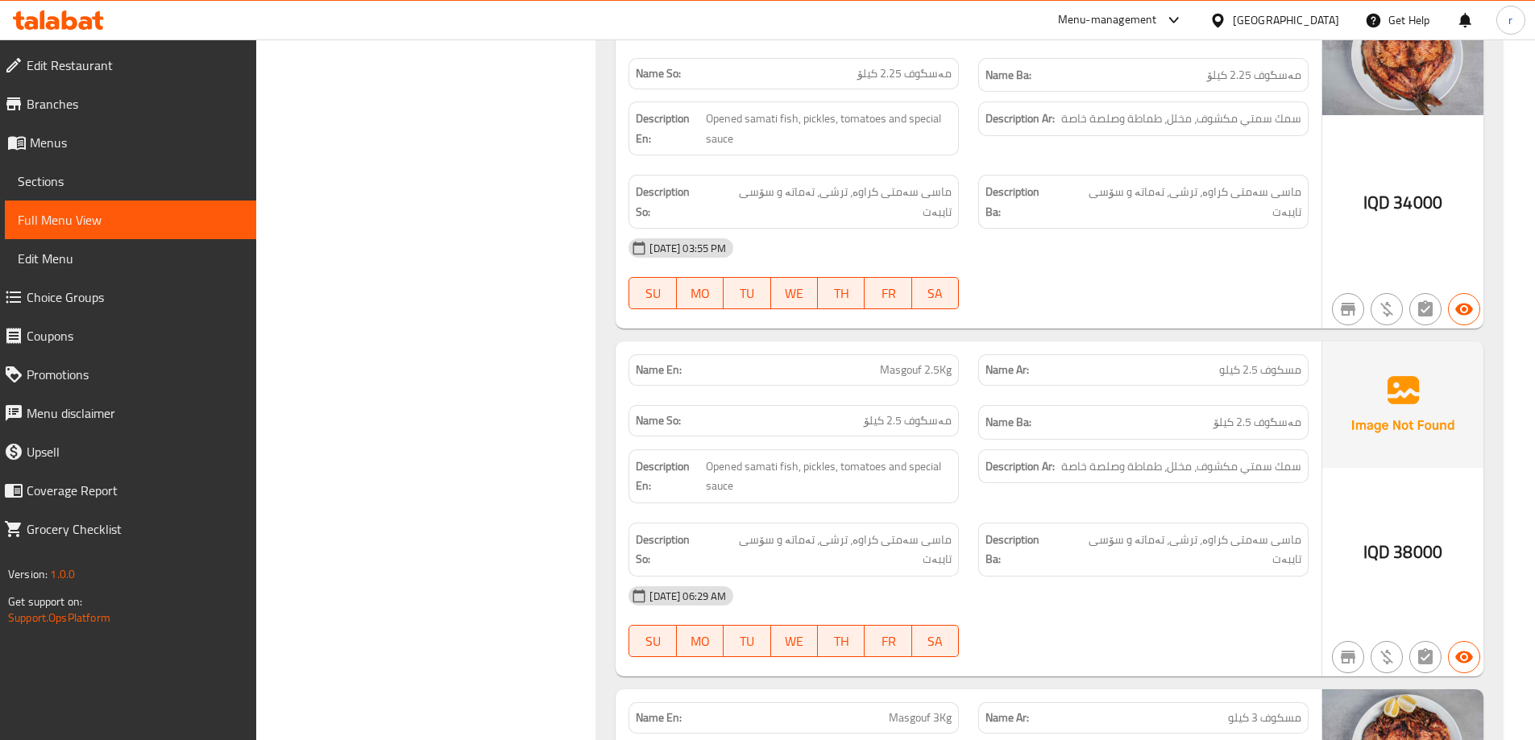
scroll to position [977, 0]
type input "mas"
drag, startPoint x: 859, startPoint y: 309, endPoint x: 958, endPoint y: 312, distance: 99.2
click at [958, 354] on div "Name En: Masgouf 2.5Kg" at bounding box center [793, 369] width 330 height 31
copy span "Masgouf 2.5Kg"
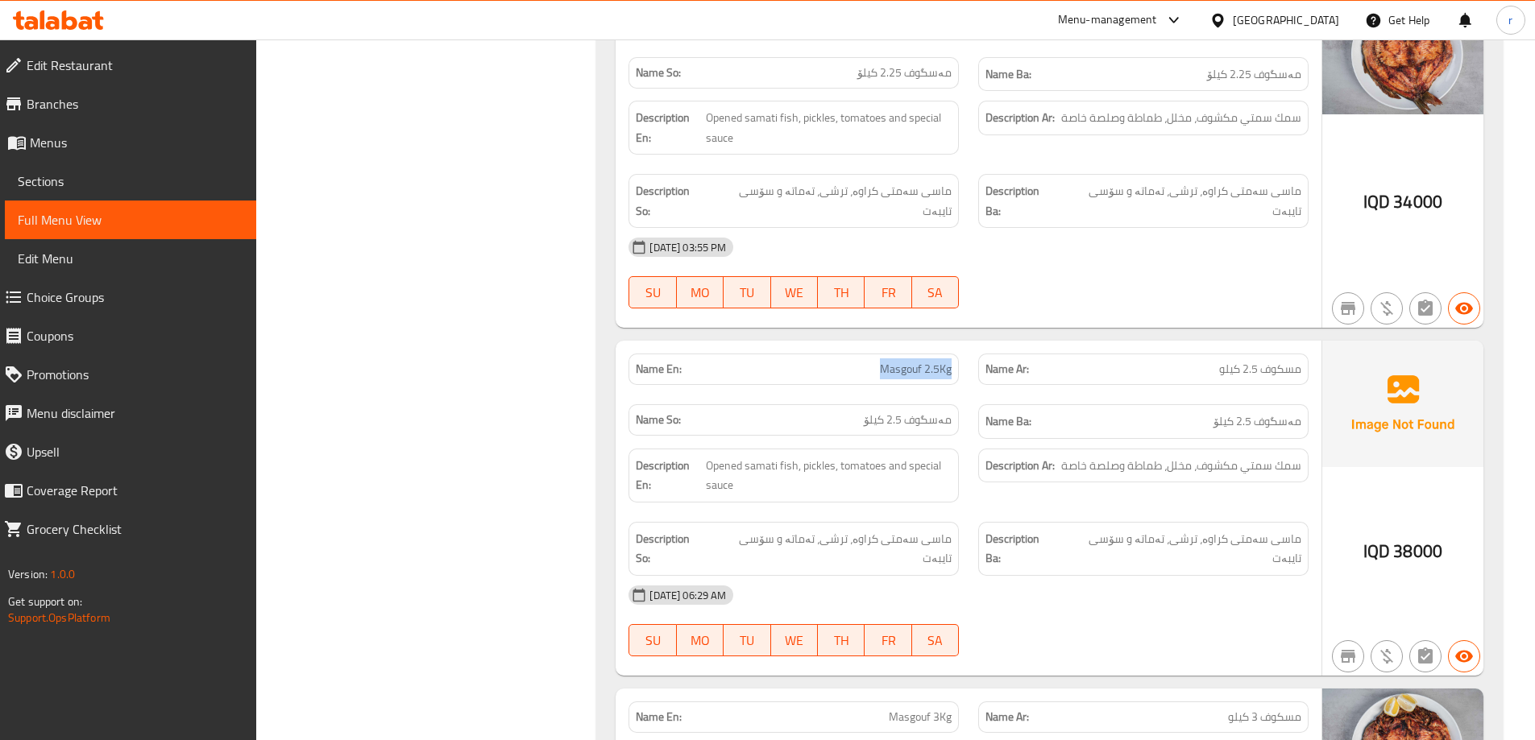
click at [88, 27] on icon at bounding box center [86, 23] width 14 height 14
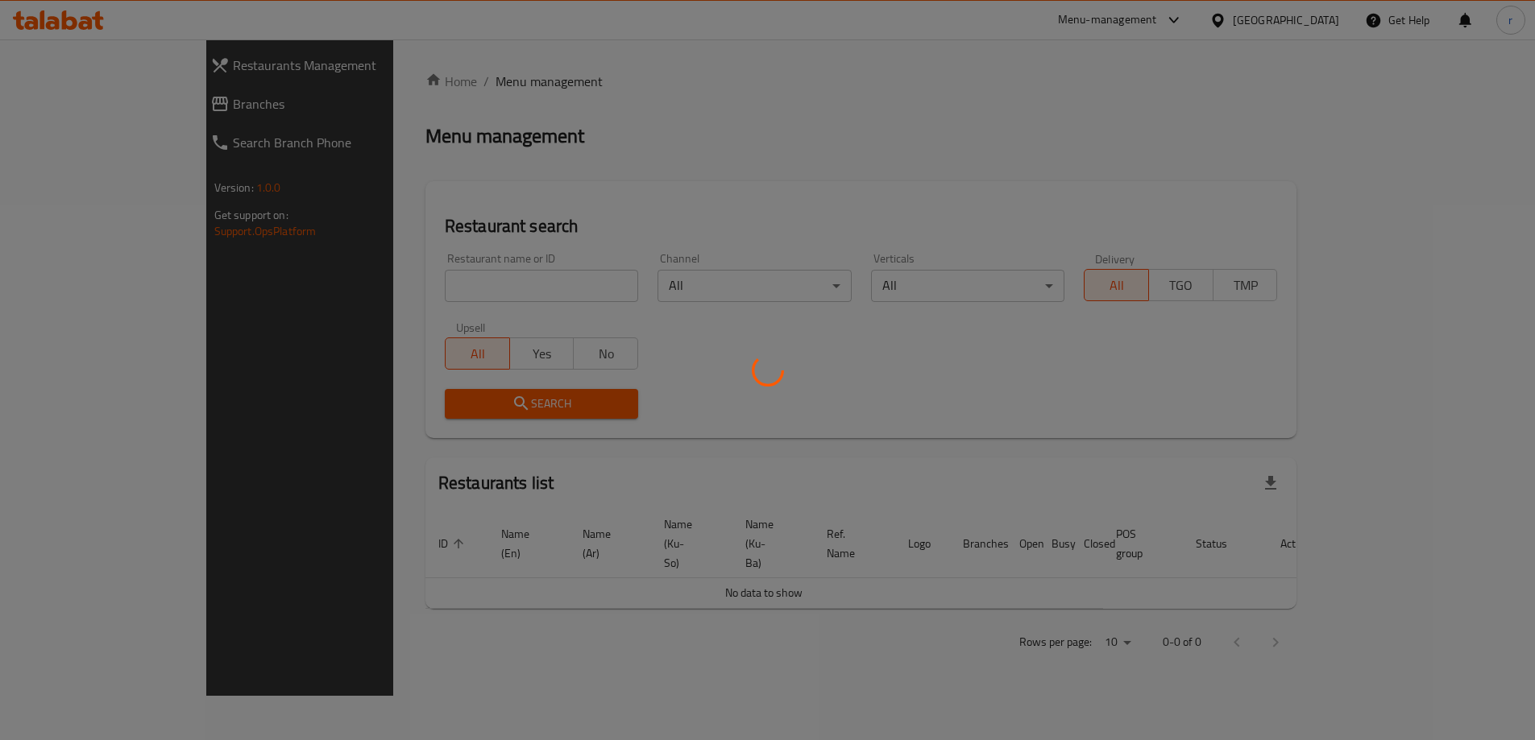
click at [363, 294] on div at bounding box center [767, 370] width 1535 height 740
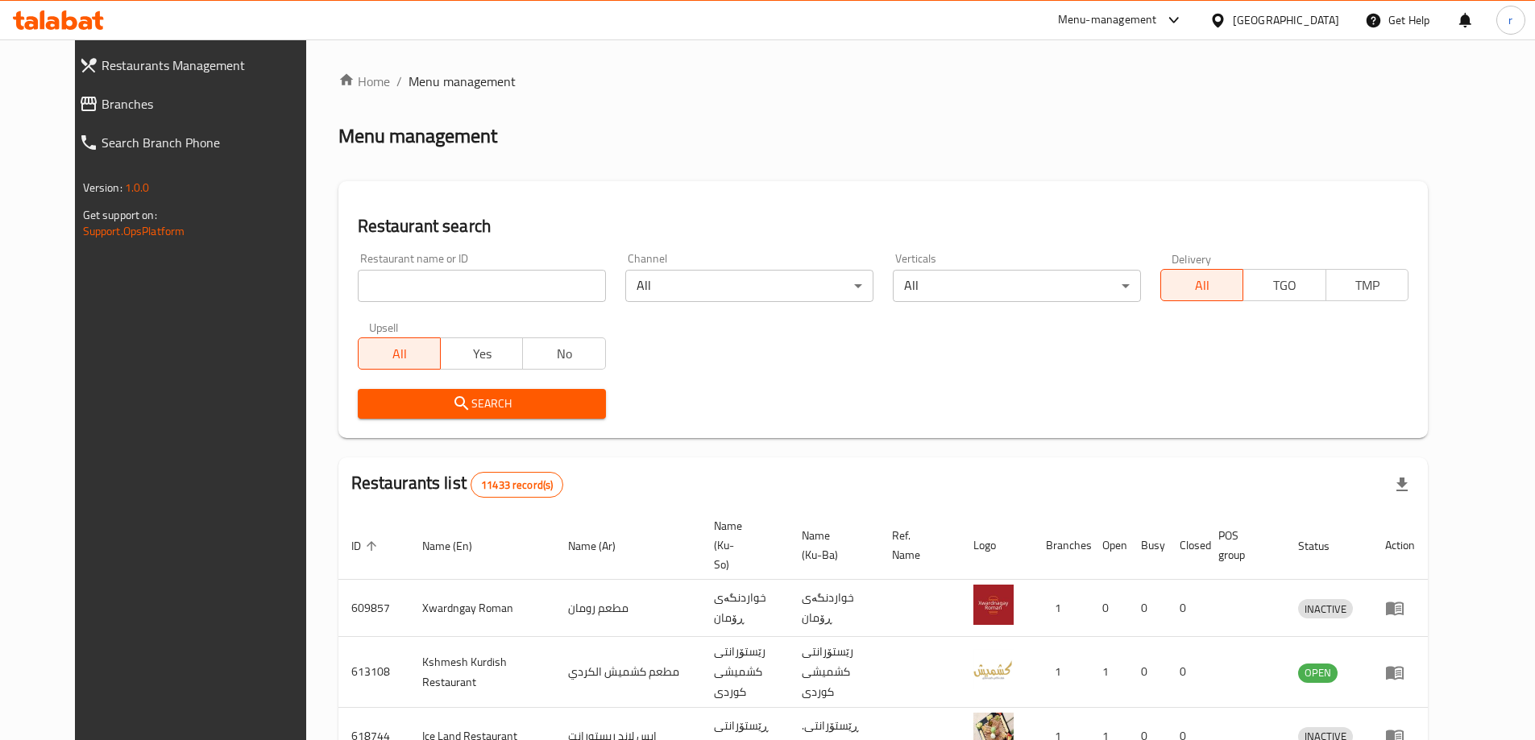
drag, startPoint x: 442, startPoint y: 373, endPoint x: 416, endPoint y: 371, distance: 26.6
click at [442, 386] on div "Restaurant name or ID Restaurant name or ID Channel All ​ Verticals All ​ Deliv…" at bounding box center [883, 335] width 1070 height 185
click at [367, 259] on div "Restaurant name or ID Restaurant name or ID" at bounding box center [482, 277] width 248 height 49
click at [384, 292] on input "search" at bounding box center [482, 286] width 248 height 32
paste input "Solo Pizza"
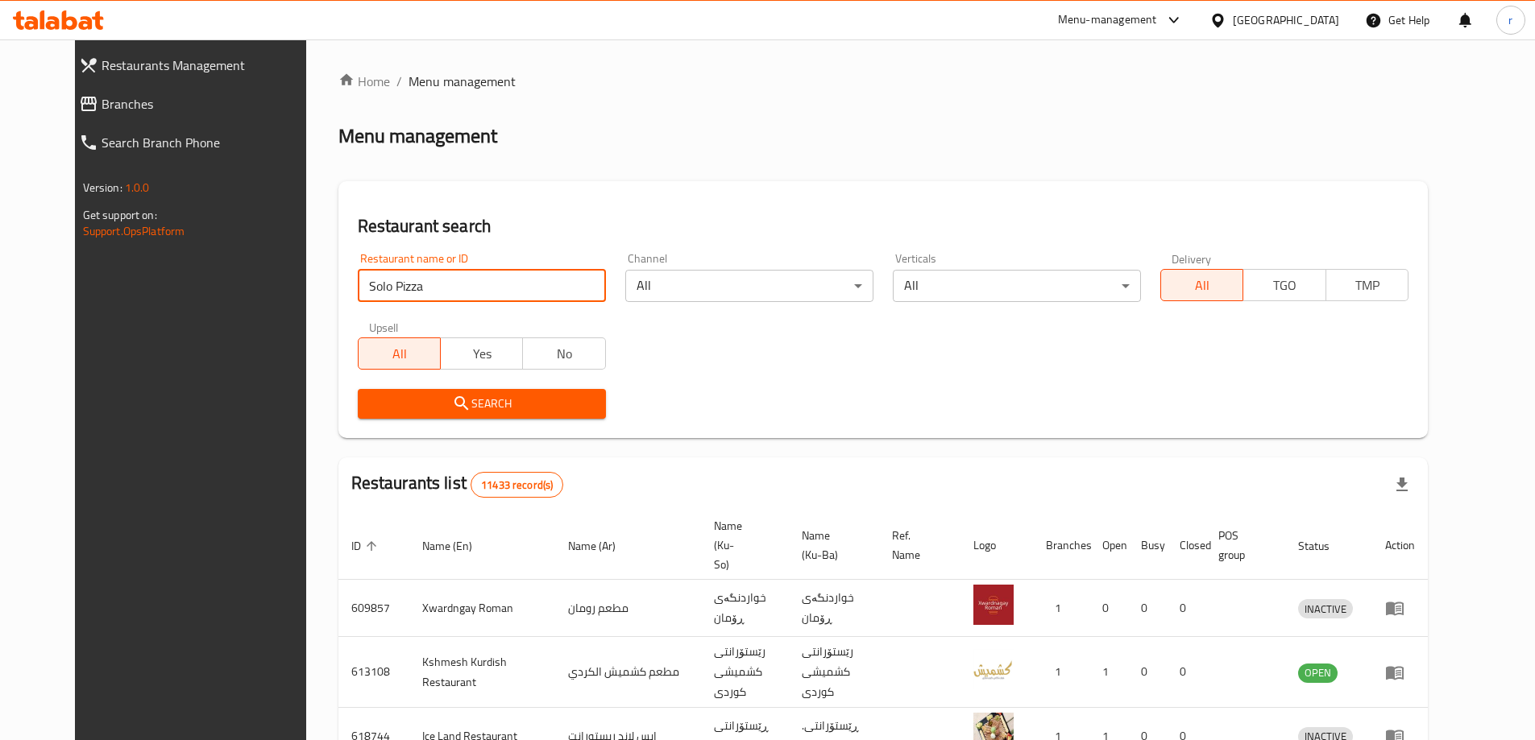
type input "Solo Pizza"
click at [409, 399] on span "Search" at bounding box center [482, 404] width 222 height 20
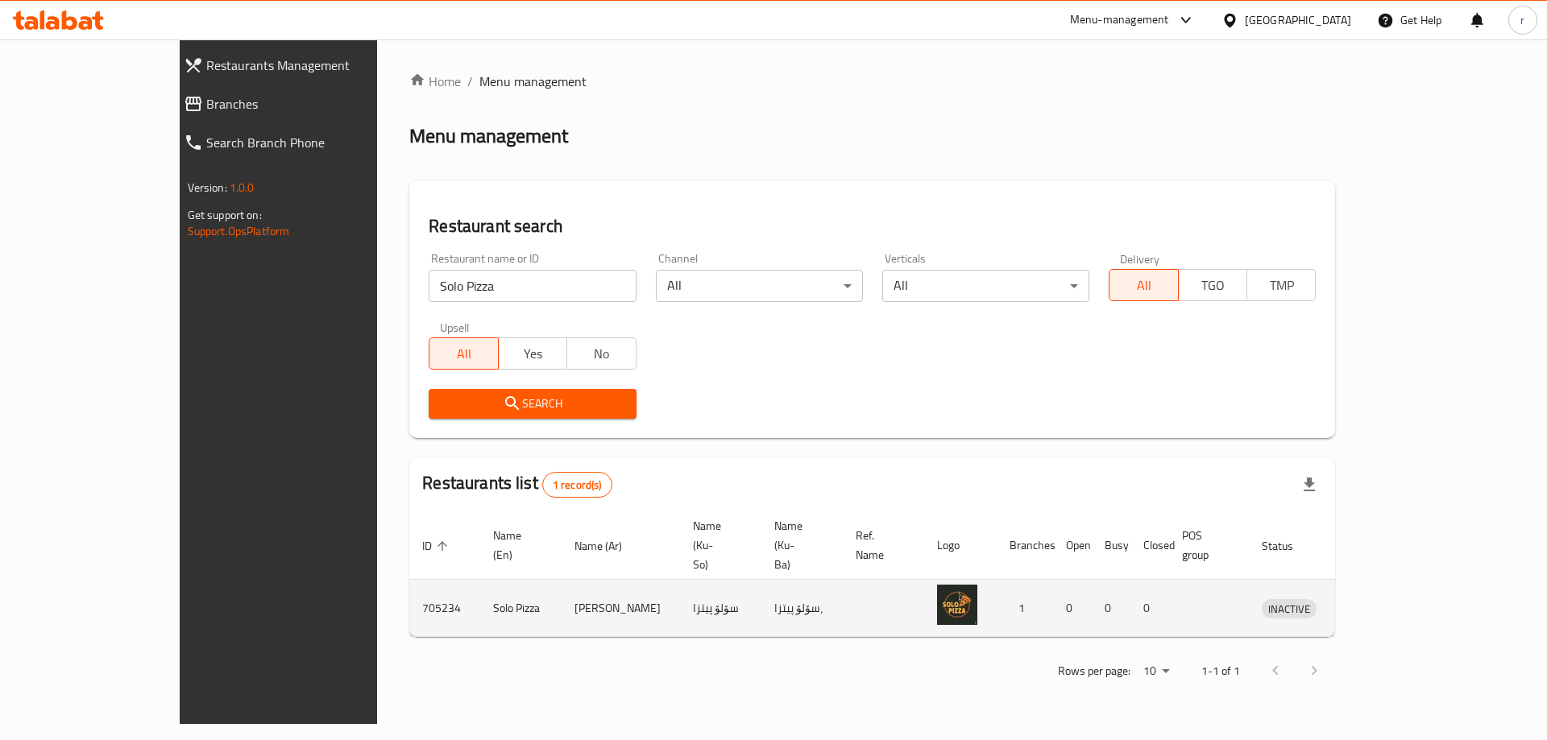
click at [1368, 599] on icon "enhanced table" at bounding box center [1358, 608] width 19 height 19
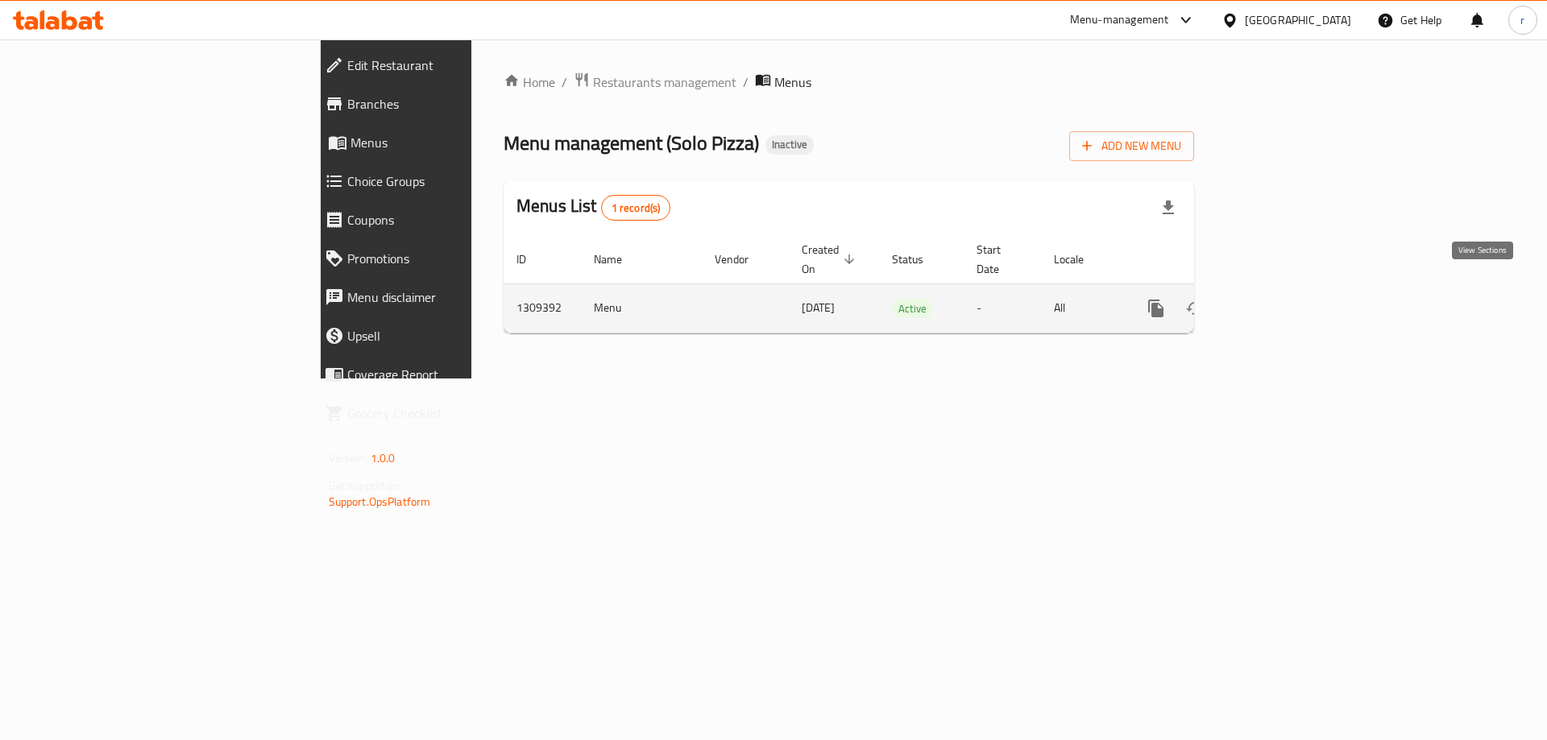
click at [1292, 293] on link "enhanced table" at bounding box center [1272, 308] width 39 height 39
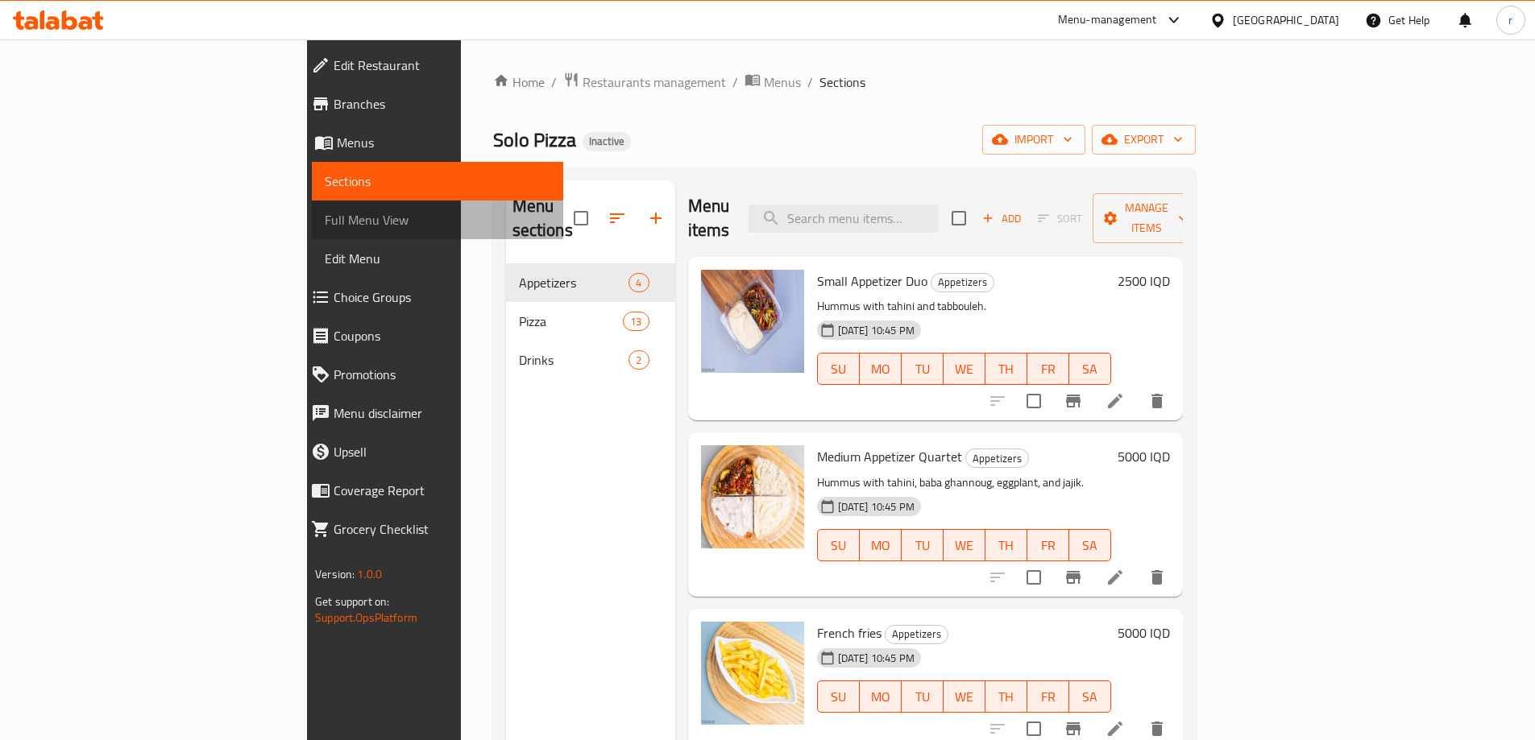
click at [325, 214] on span "Full Menu View" at bounding box center [438, 219] width 226 height 19
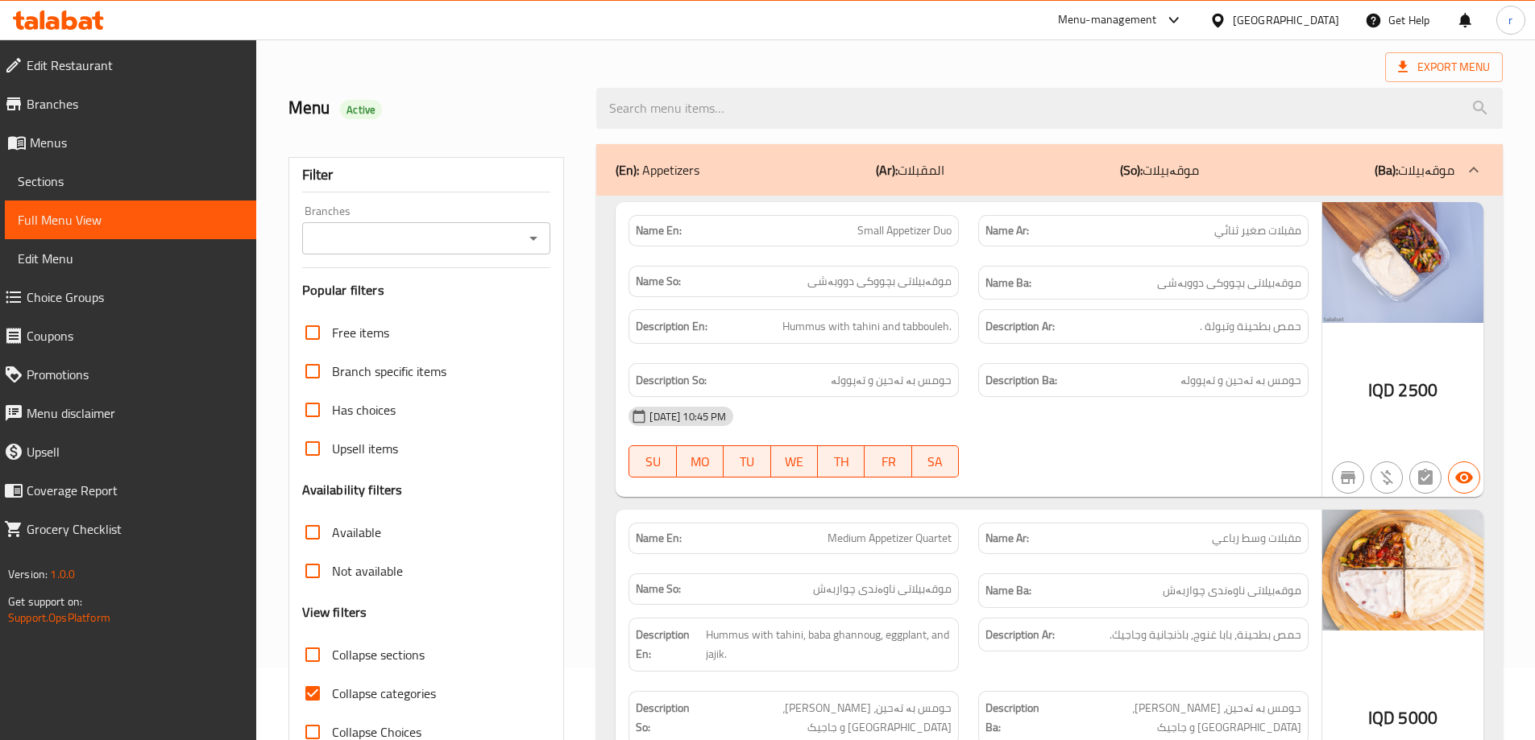
scroll to position [107, 0]
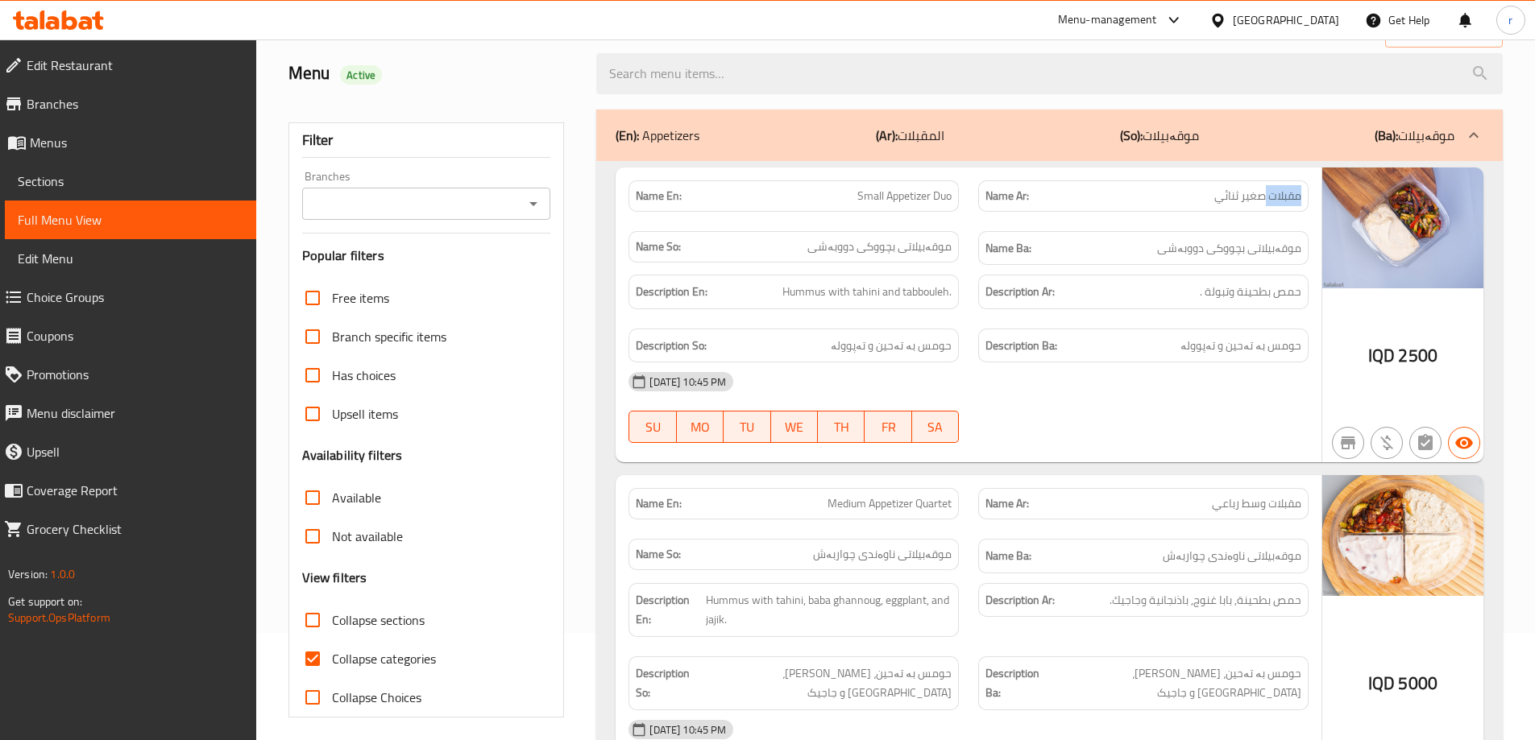
drag, startPoint x: 1313, startPoint y: 213, endPoint x: 1294, endPoint y: 220, distance: 20.7
click at [1272, 197] on div "Name Ar: مقبلات صغير ثنائي" at bounding box center [1144, 196] width 350 height 51
click at [1392, 236] on img at bounding box center [1402, 228] width 161 height 121
click at [1245, 217] on div "Name Ar: مقبلات صغير ثنائي" at bounding box center [1144, 196] width 350 height 51
drag, startPoint x: 931, startPoint y: 197, endPoint x: 1027, endPoint y: 193, distance: 96.0
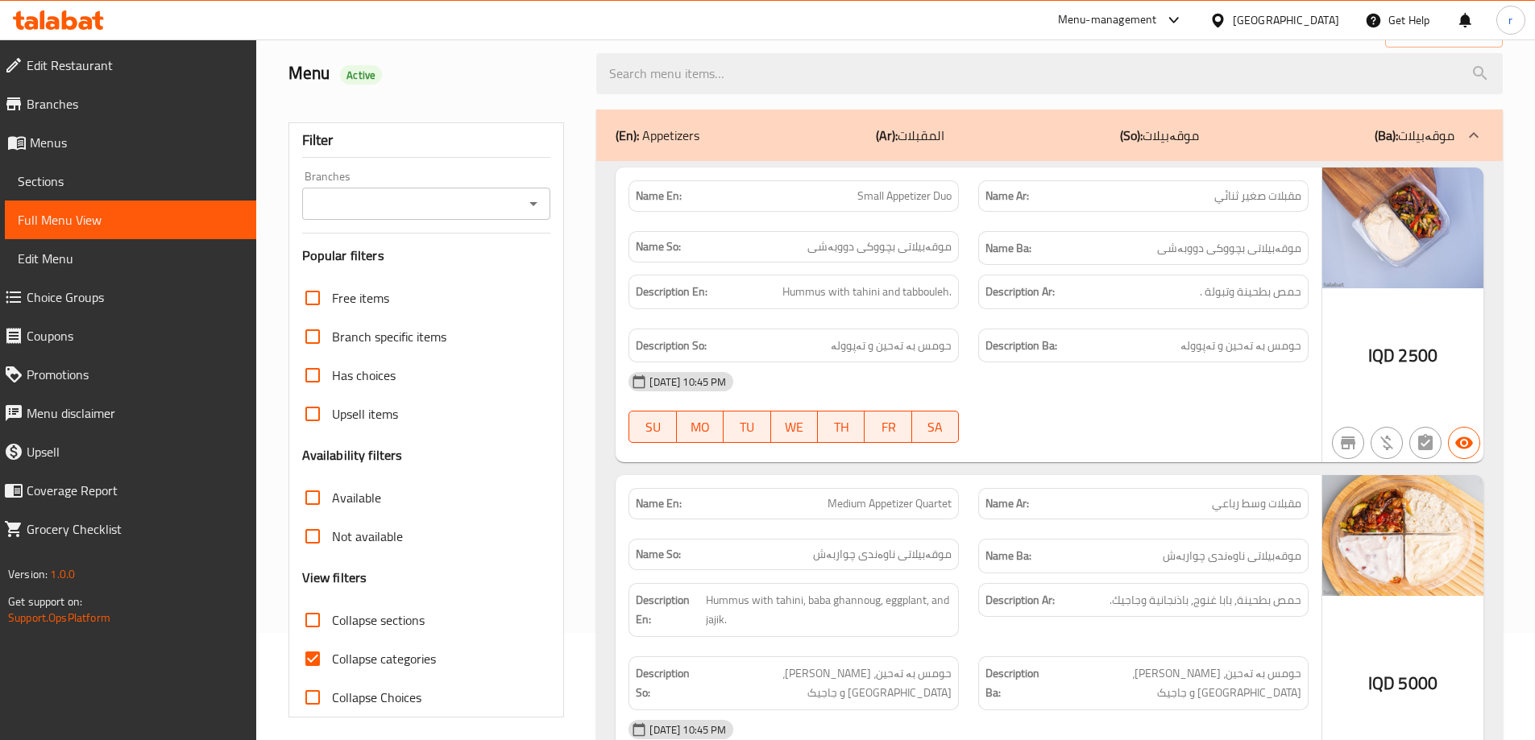
click at [977, 196] on div "Name En: Small Appetizer Duo Name Ar: مقبلات صغير ثنائي Name So: موقەبیلاتی بچو…" at bounding box center [968, 223] width 699 height 105
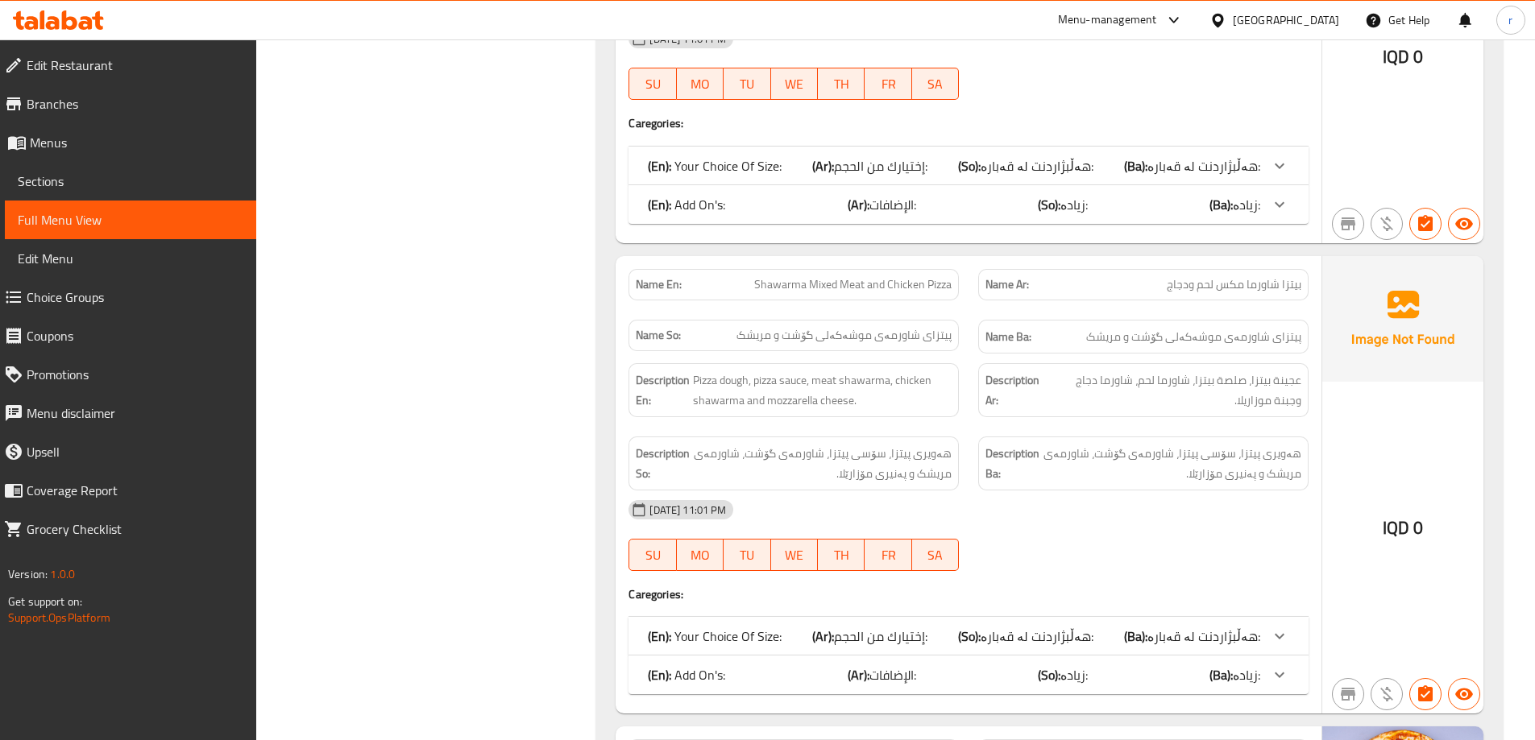
scroll to position [3727, 0]
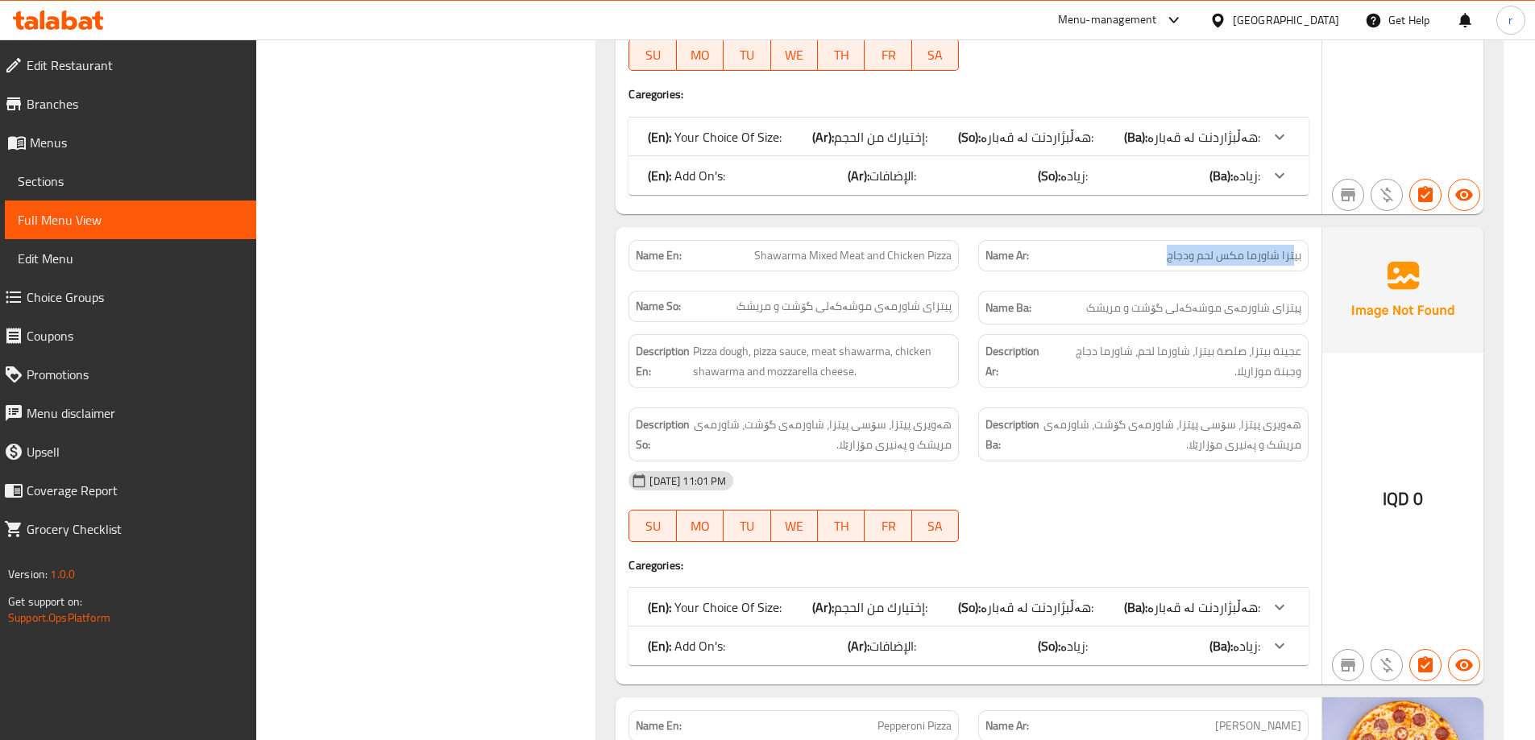
drag, startPoint x: 1166, startPoint y: 239, endPoint x: 1292, endPoint y: 234, distance: 125.8
click at [1292, 247] on p "Name Ar: بيتزا شاورما مكس لحم ودجاج" at bounding box center [1143, 255] width 316 height 17
click at [151, 182] on span "Sections" at bounding box center [131, 181] width 226 height 19
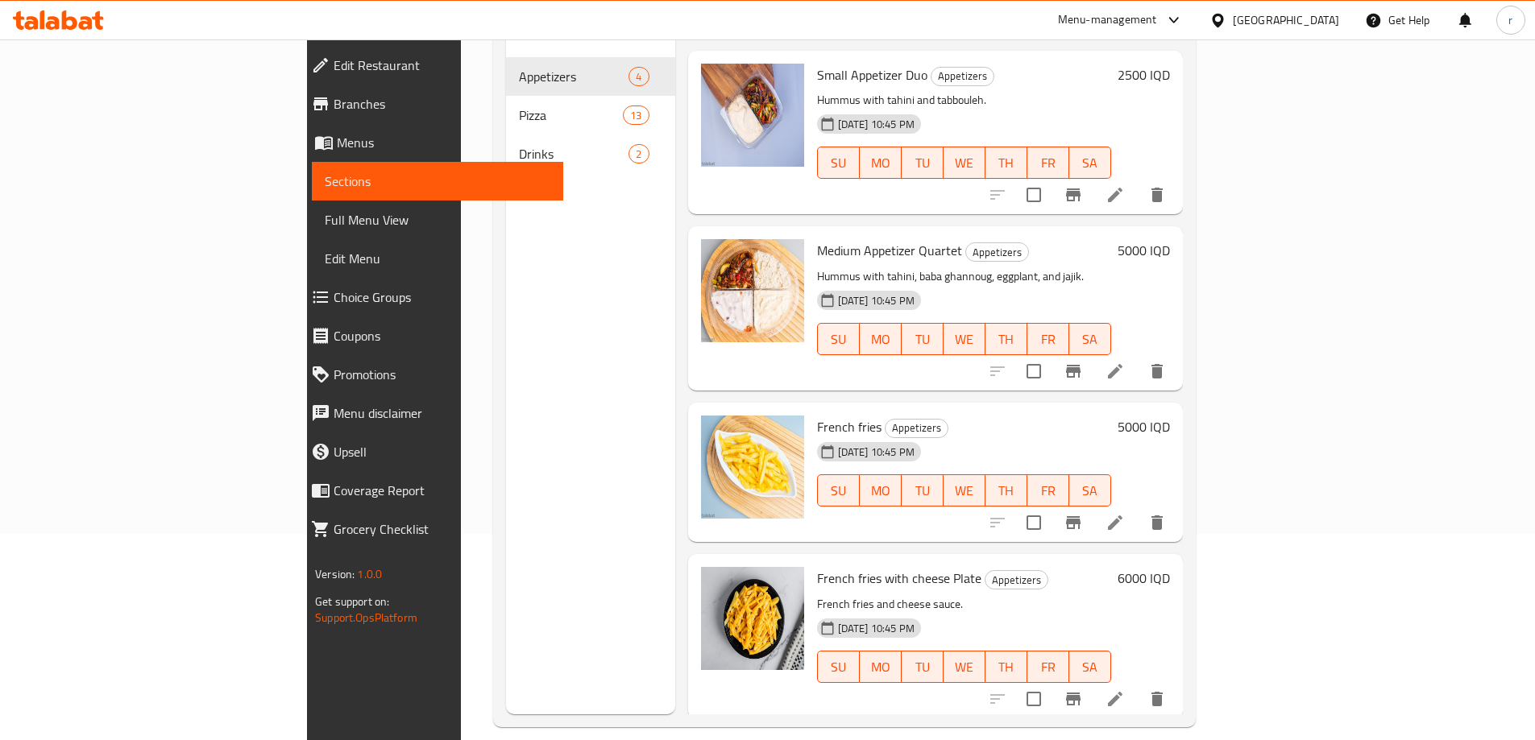
scroll to position [10, 0]
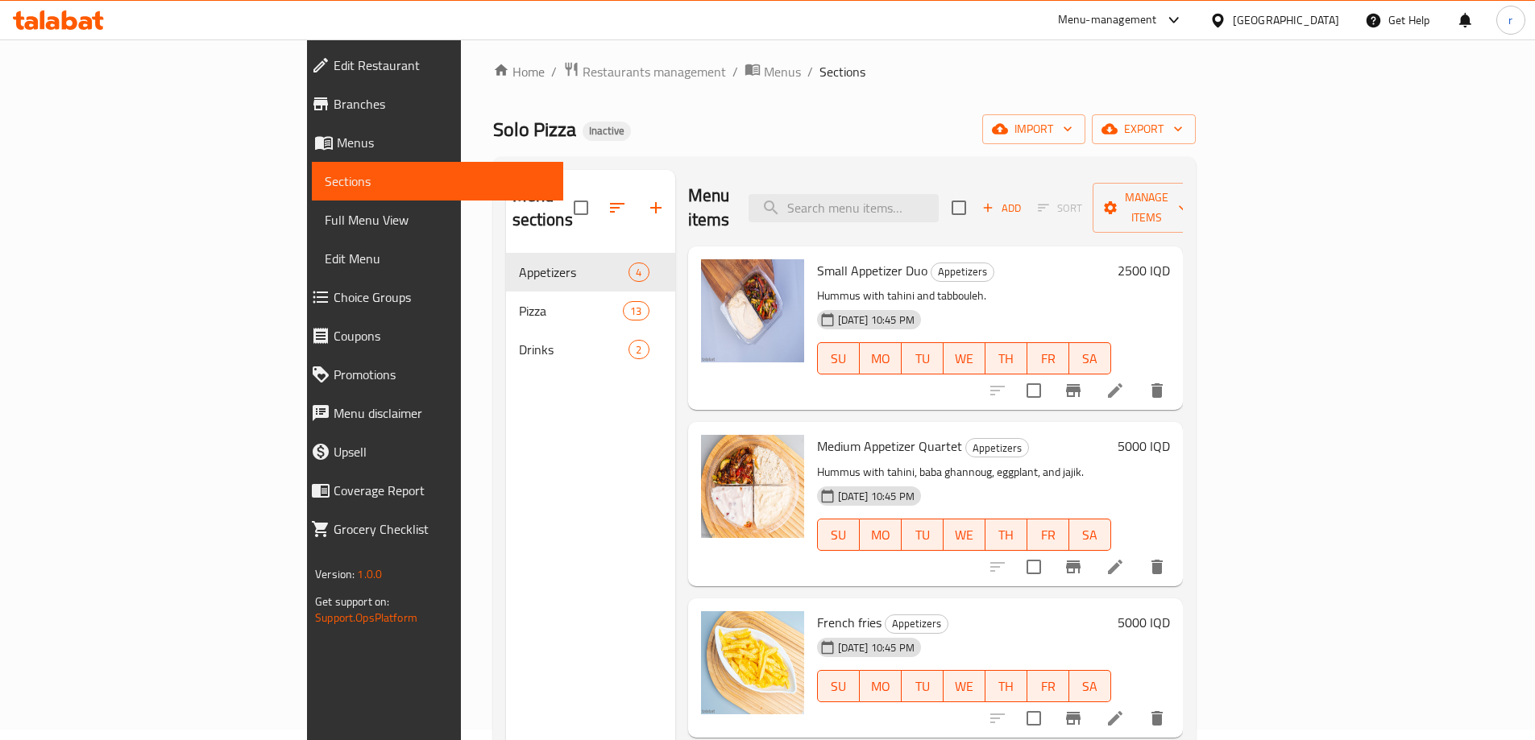
click at [325, 222] on span "Full Menu View" at bounding box center [438, 219] width 226 height 19
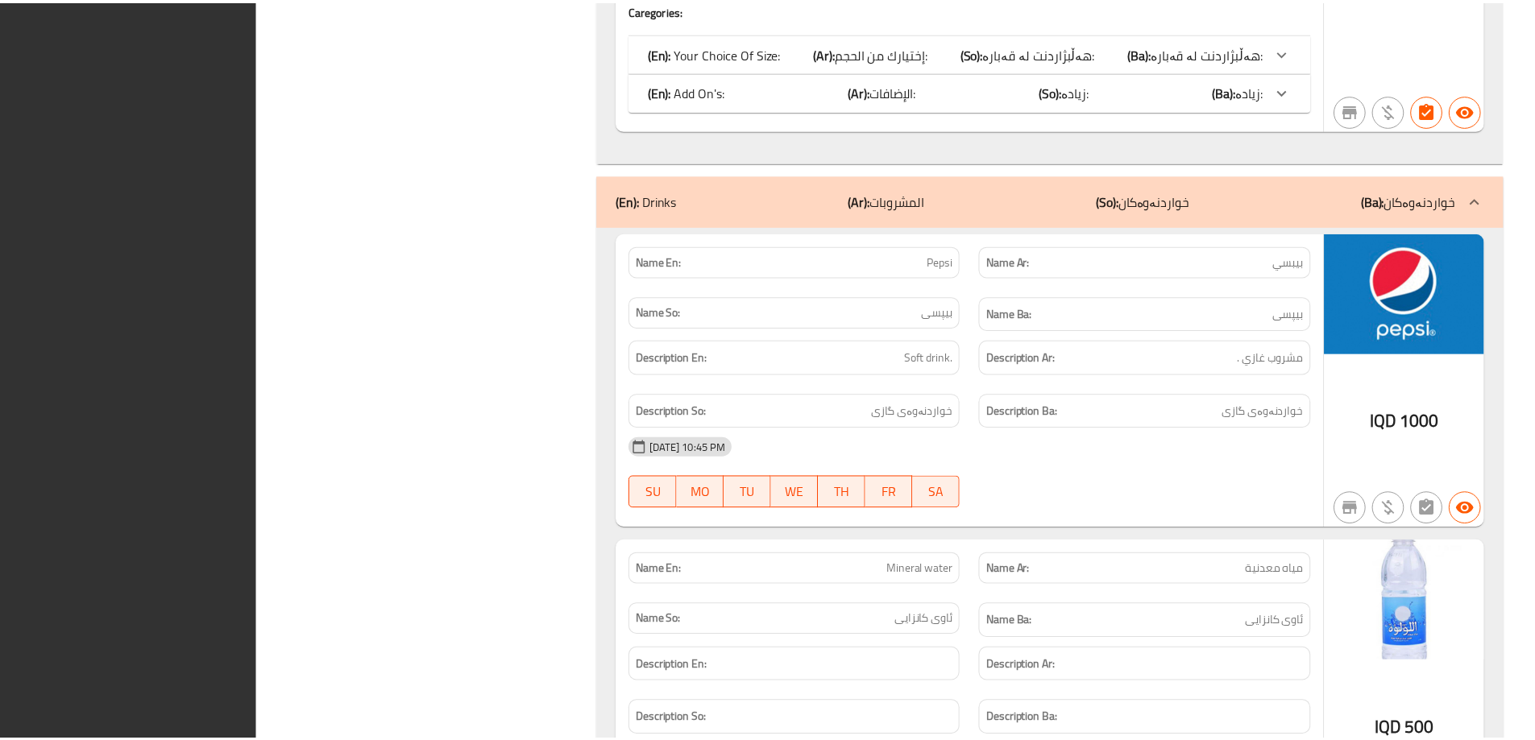
scroll to position [7661, 0]
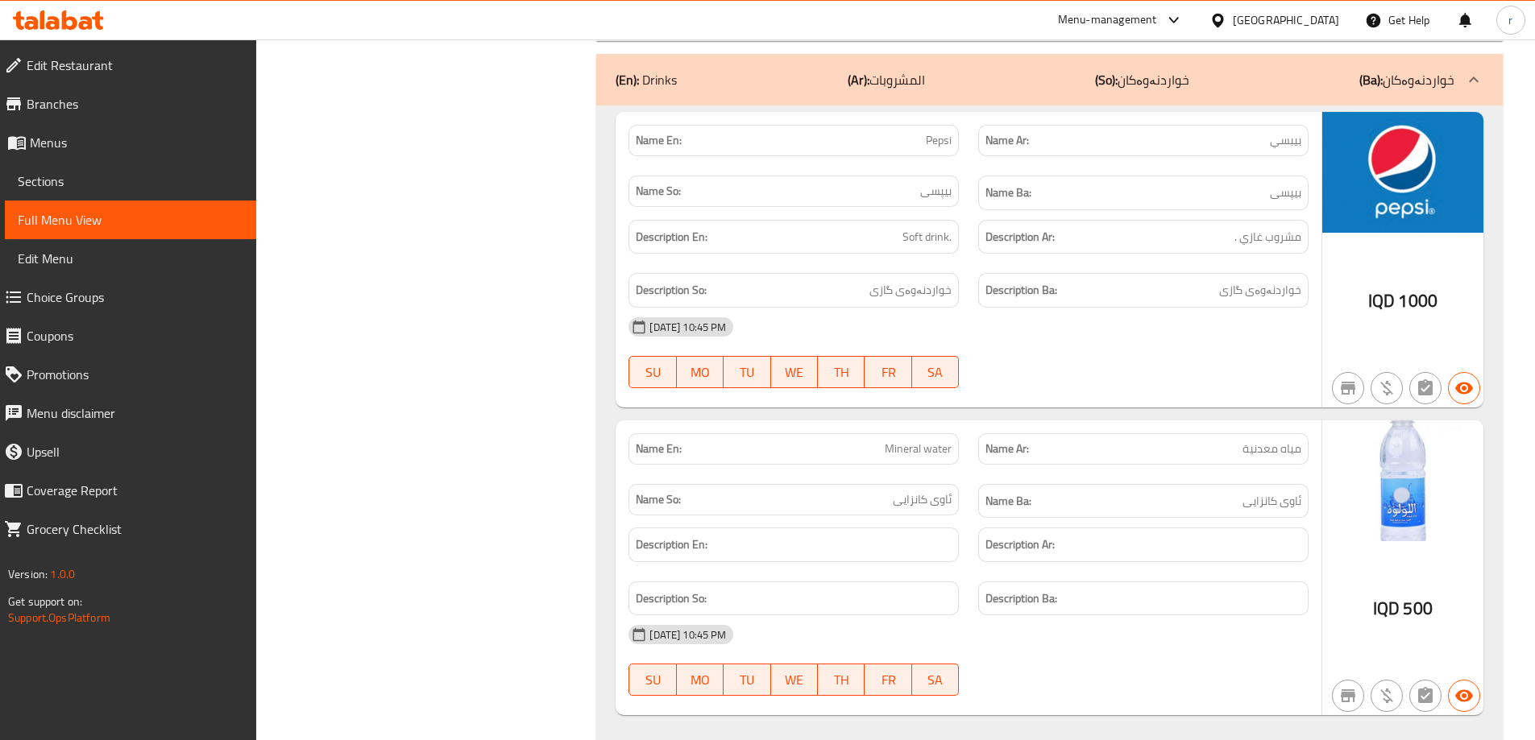
click at [85, 92] on link "Branches" at bounding box center [123, 104] width 265 height 39
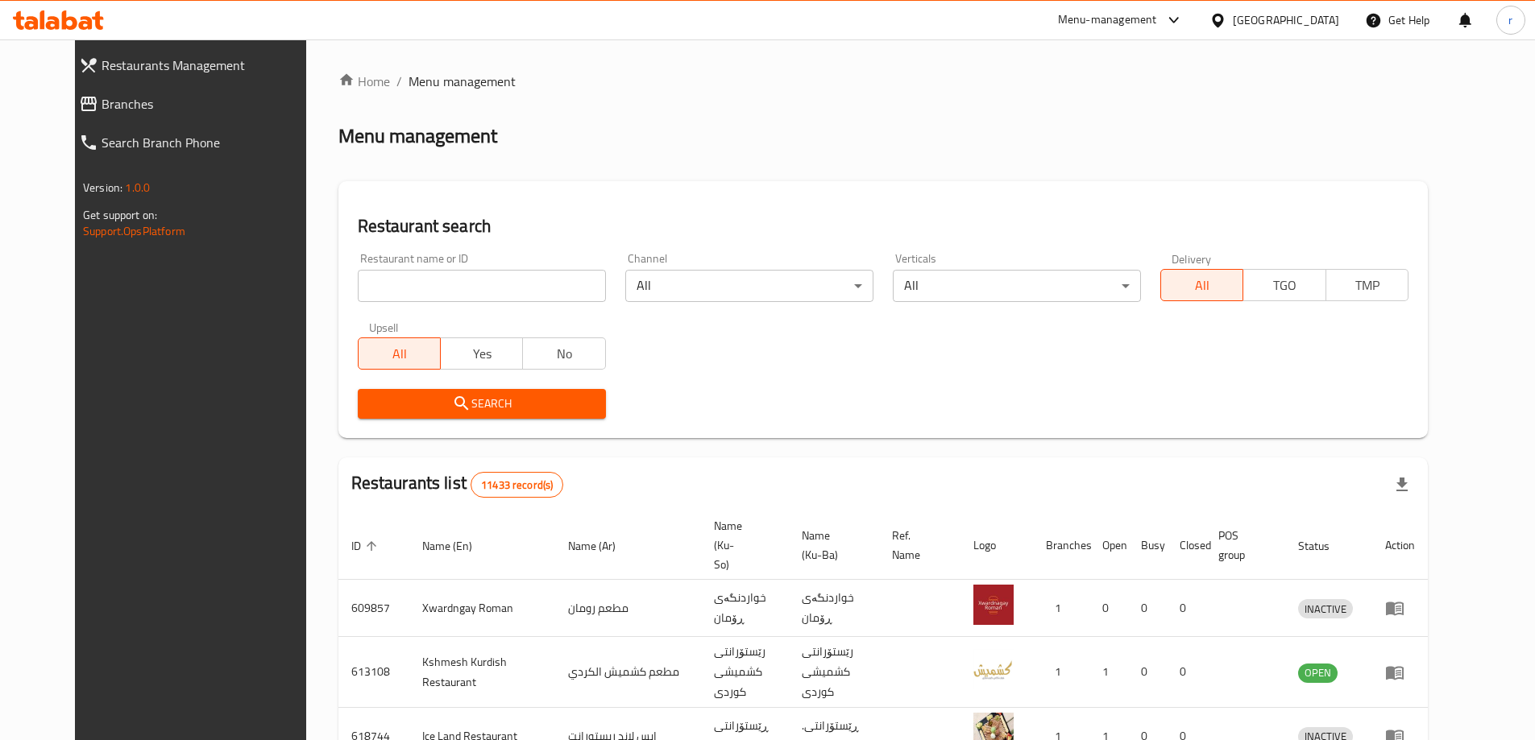
click at [102, 111] on span "Branches" at bounding box center [210, 103] width 217 height 19
drag, startPoint x: 0, startPoint y: 0, endPoint x: 338, endPoint y: 356, distance: 490.7
click at [443, 289] on input "search" at bounding box center [482, 286] width 248 height 32
paste input "Turath AL Mandi Restaurants"
click at [358, 390] on button "Search" at bounding box center [482, 404] width 248 height 30
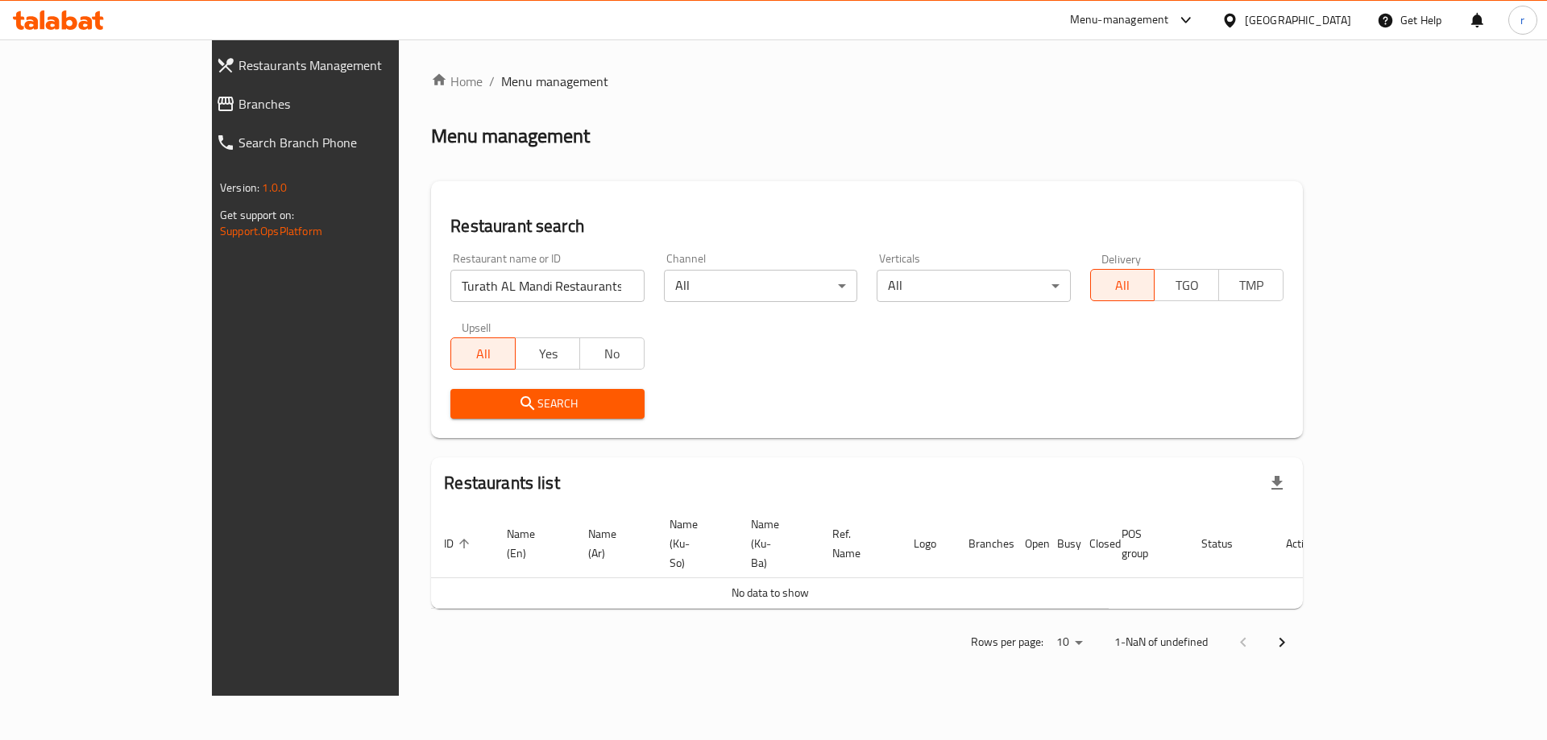
click at [510, 284] on input "Turath AL Mandi Restaurants" at bounding box center [546, 286] width 193 height 32
type input "Turath AL Mandi"
click button "Search" at bounding box center [546, 404] width 193 height 30
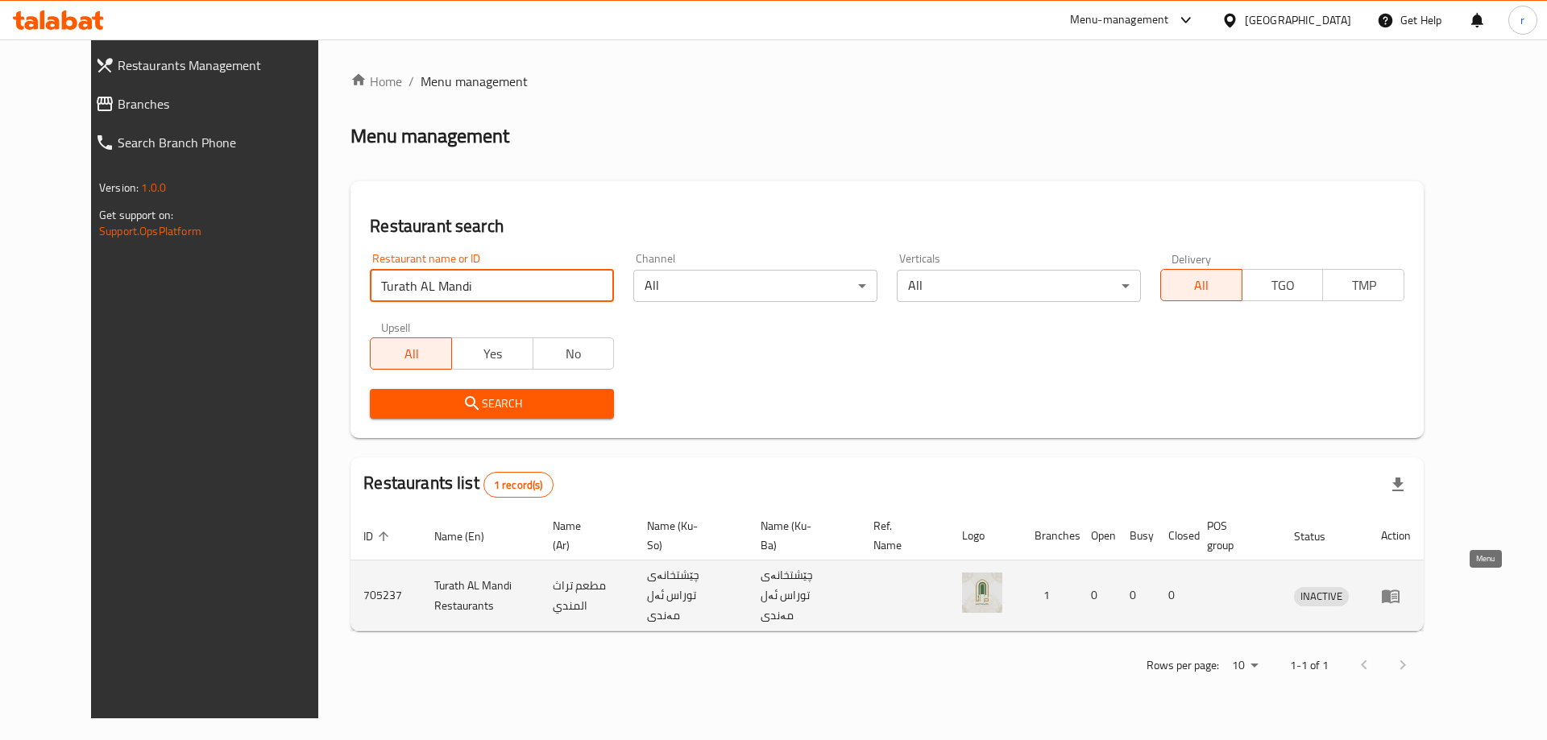
click at [1400, 590] on icon "enhanced table" at bounding box center [1391, 597] width 18 height 14
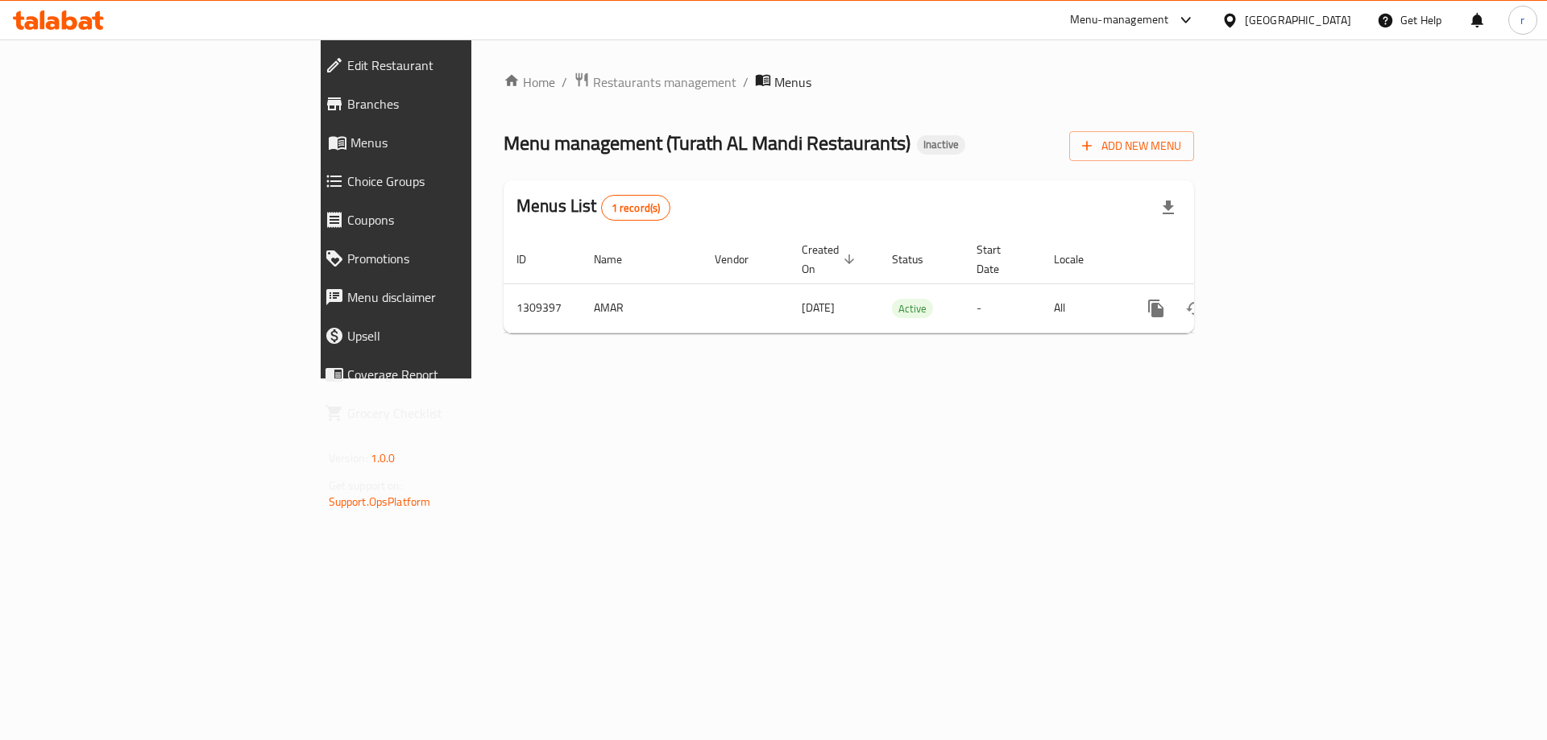
click at [347, 69] on span "Edit Restaurant" at bounding box center [456, 65] width 219 height 19
